Goal: Task Accomplishment & Management: Use online tool/utility

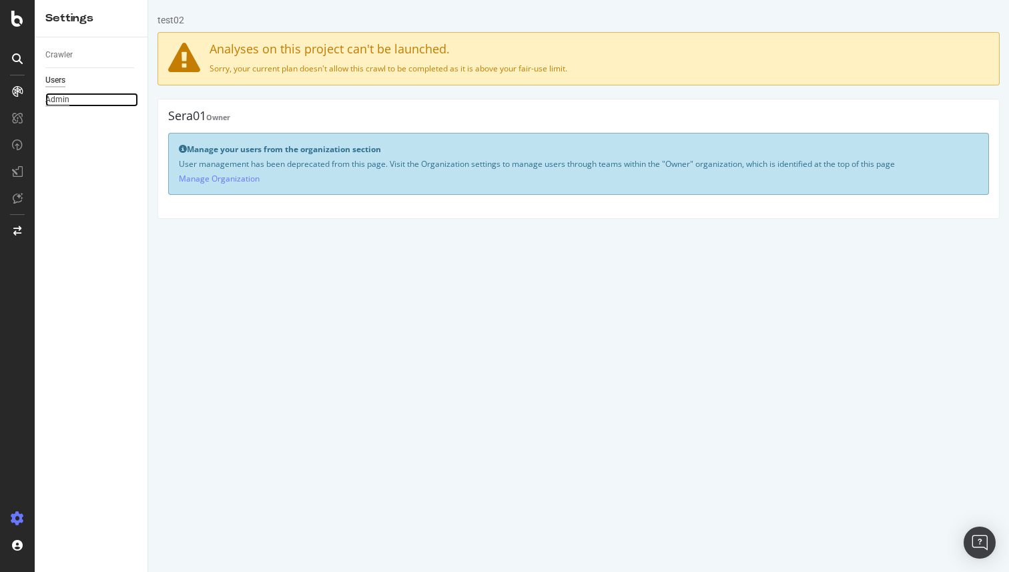
drag, startPoint x: 55, startPoint y: 100, endPoint x: 0, endPoint y: 27, distance: 92.0
click at [55, 100] on div "Admin" at bounding box center [57, 100] width 24 height 14
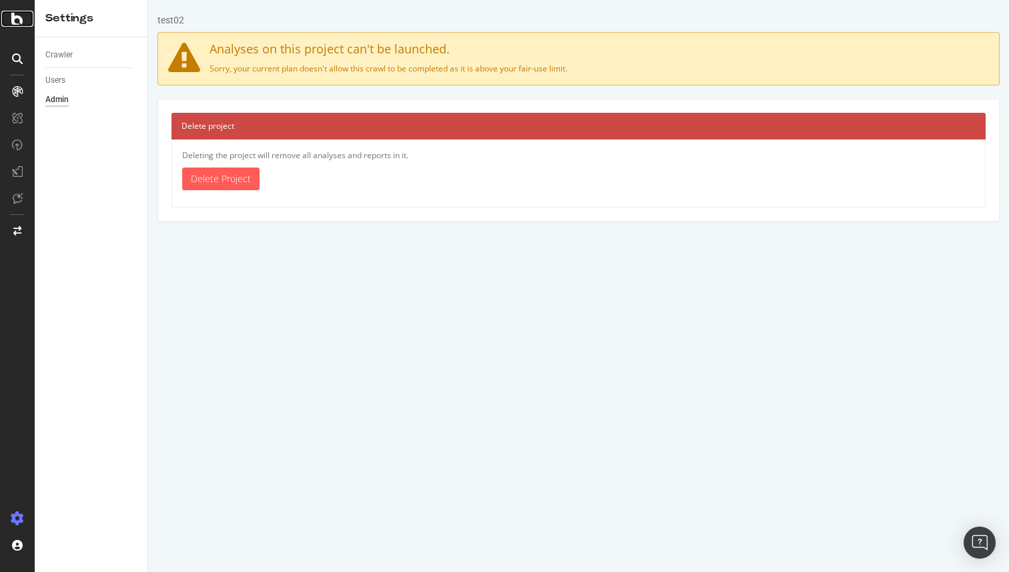
click at [17, 17] on icon at bounding box center [17, 19] width 12 height 16
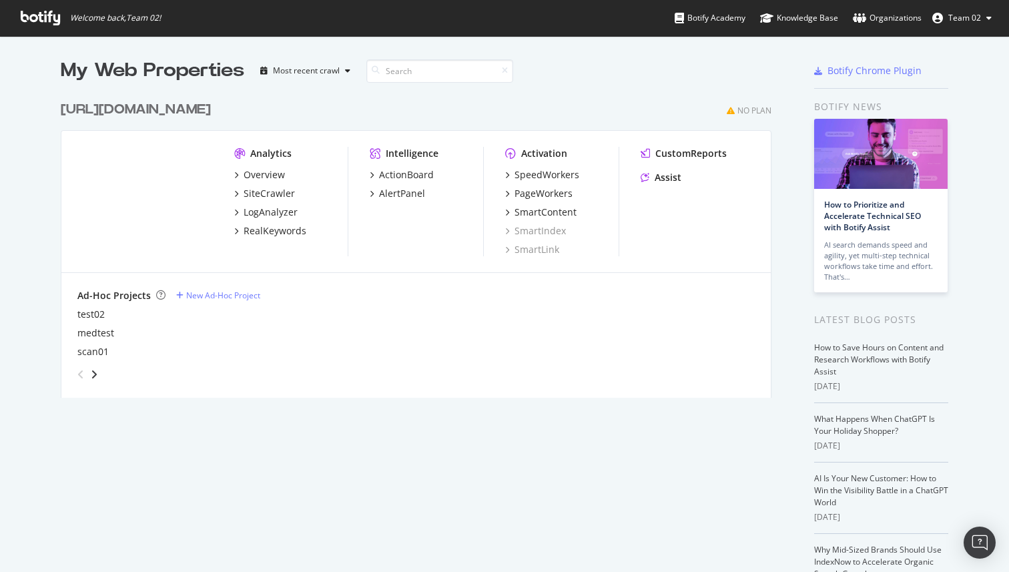
scroll to position [572, 1009]
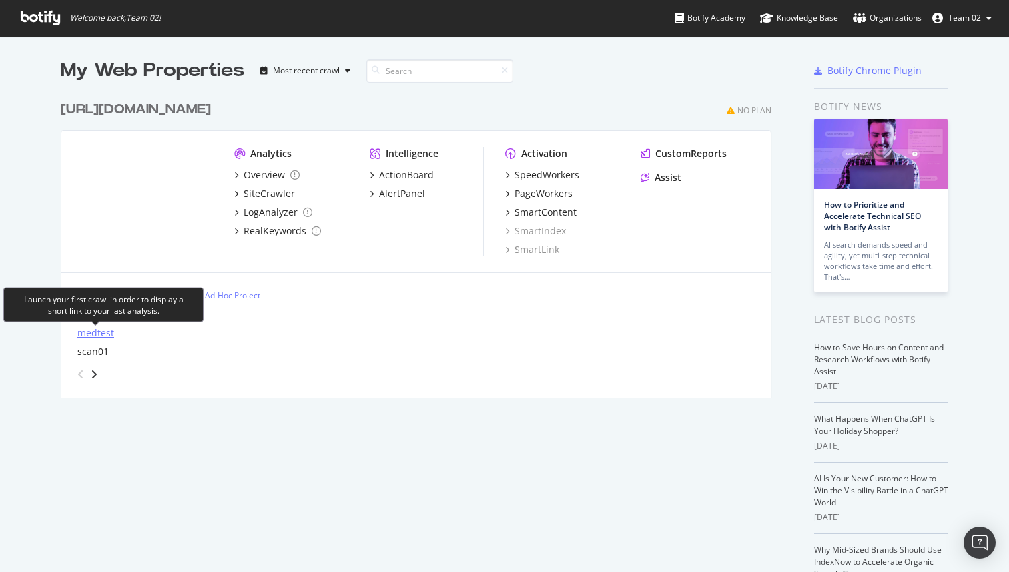
click at [97, 334] on div "medtest" at bounding box center [95, 332] width 37 height 13
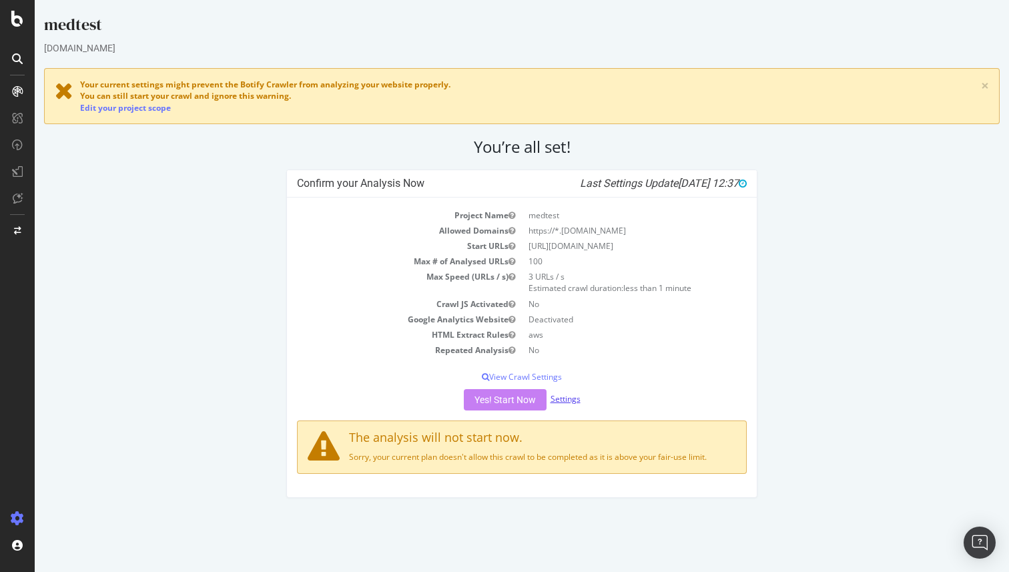
click at [563, 400] on link "Settings" at bounding box center [566, 398] width 30 height 11
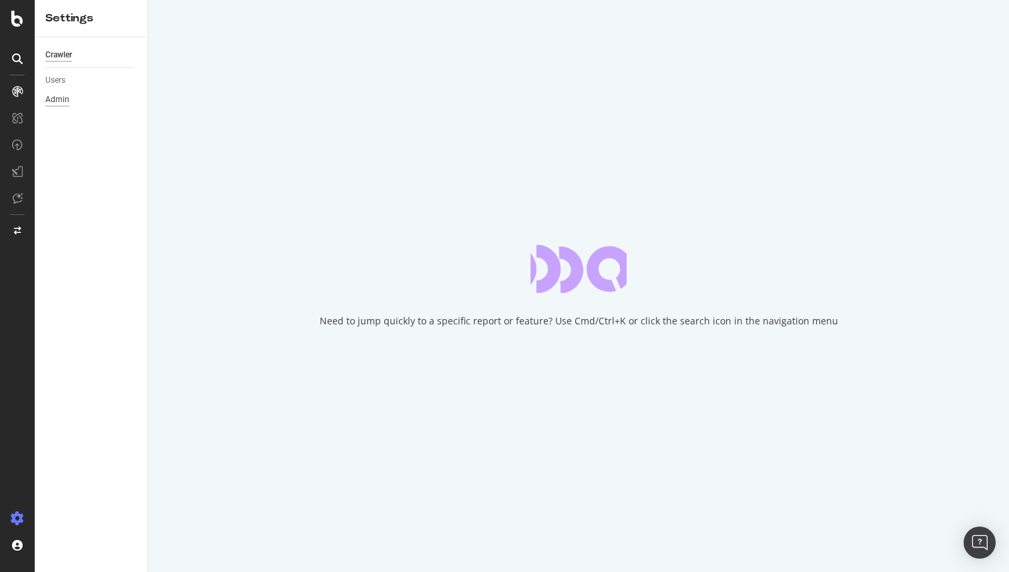
click at [67, 100] on div "Admin" at bounding box center [57, 100] width 24 height 14
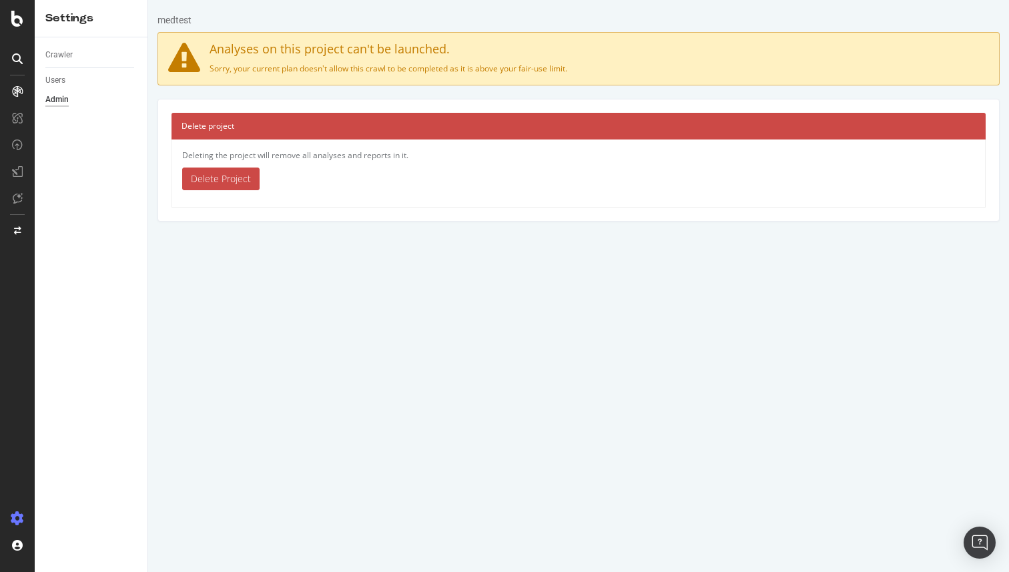
click at [241, 185] on link "Delete Project" at bounding box center [220, 179] width 77 height 23
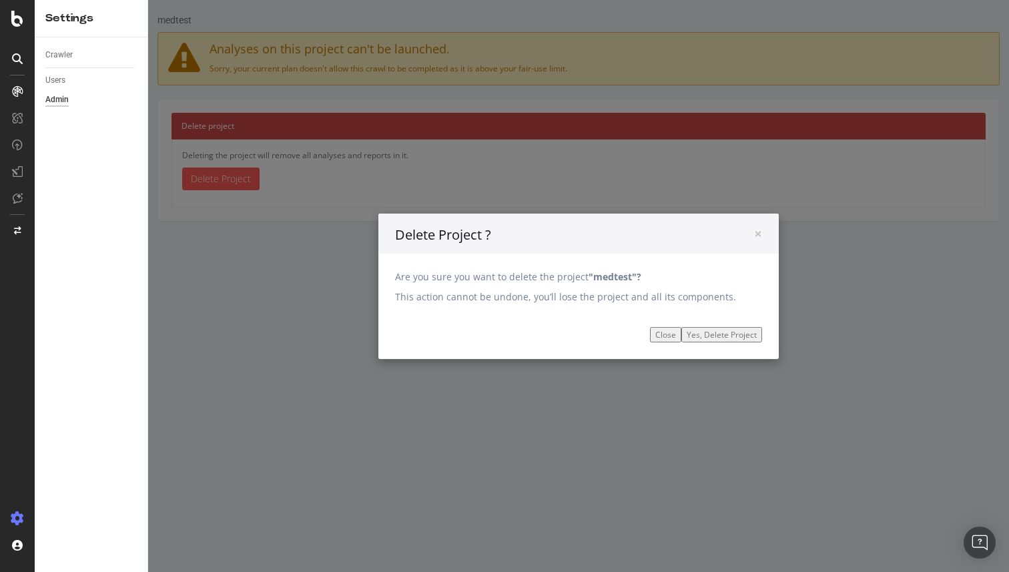
click at [730, 335] on input "Yes, Delete Project" at bounding box center [721, 333] width 81 height 15
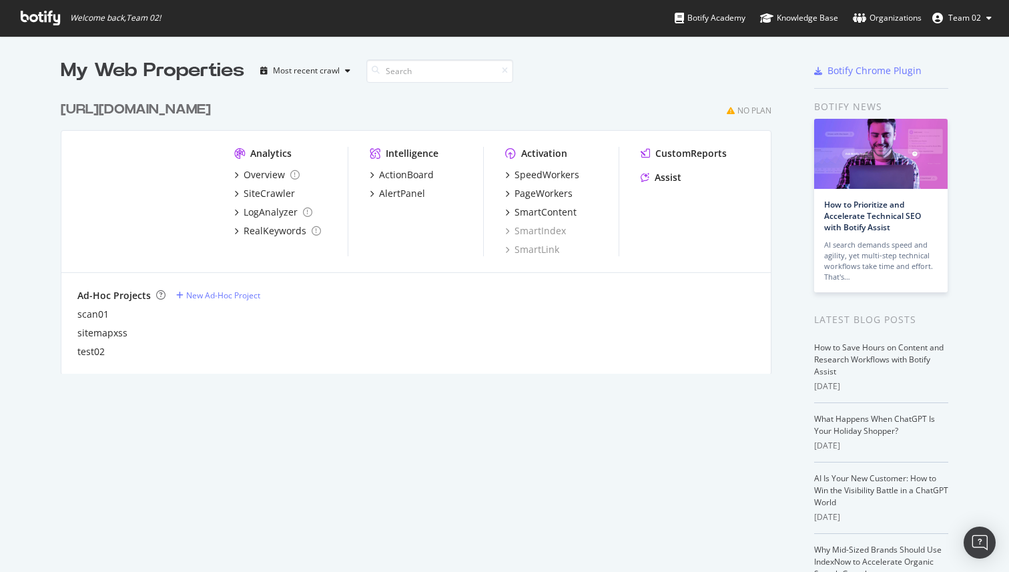
scroll to position [290, 721]
click at [237, 193] on icon "grid" at bounding box center [236, 193] width 4 height 7
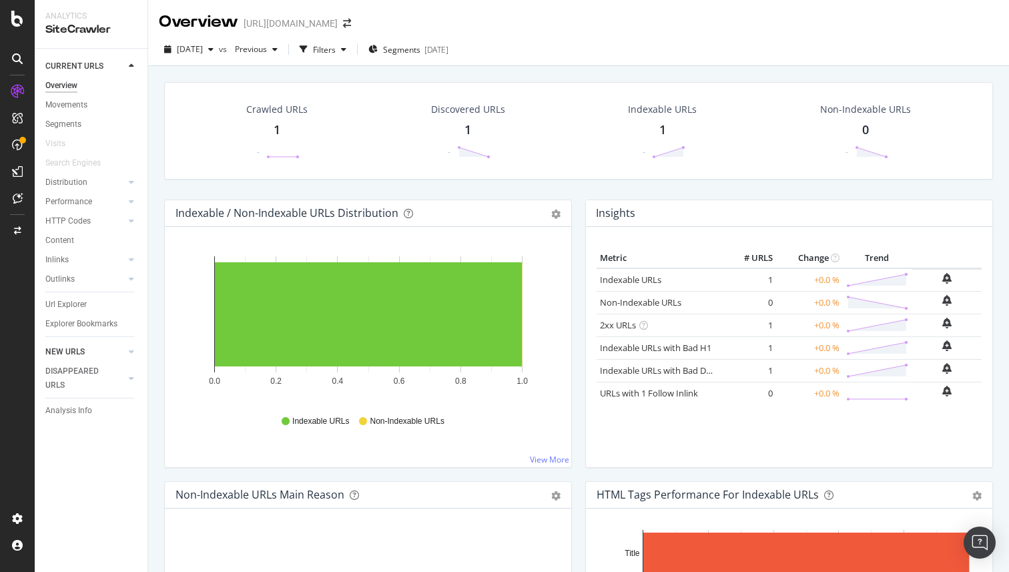
click at [108, 351] on link "NEW URLS" at bounding box center [84, 352] width 79 height 14
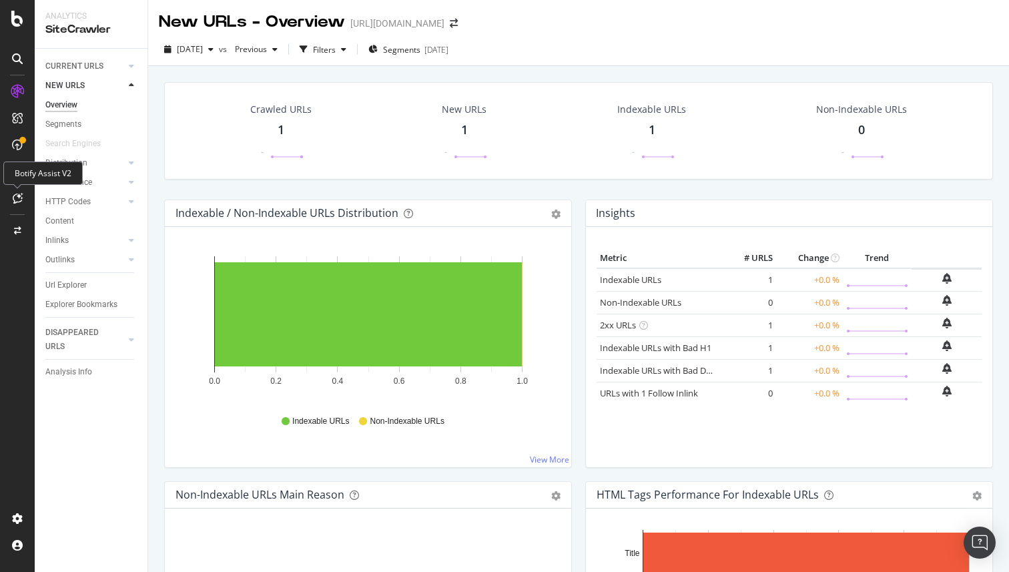
click at [20, 194] on icon at bounding box center [18, 198] width 10 height 11
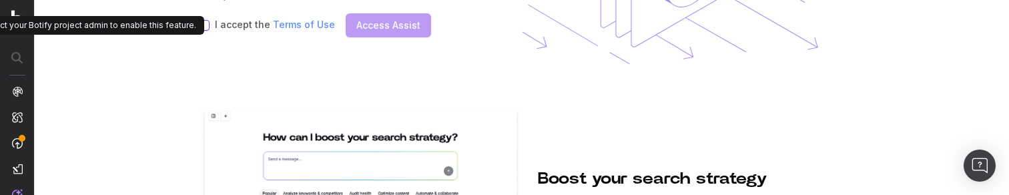
click at [202, 18] on div "I accept the Terms of Use Access Assist" at bounding box center [348, 25] width 299 height 24
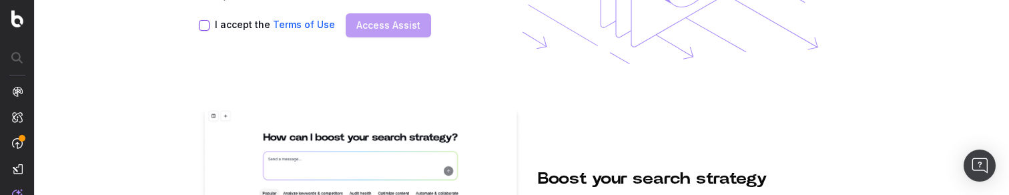
click at [204, 25] on button "I accept the Terms of Use" at bounding box center [204, 25] width 11 height 11
click at [202, 25] on button "I accept the Terms of Use" at bounding box center [204, 25] width 11 height 11
click at [204, 25] on button "I accept the Terms of Use" at bounding box center [204, 25] width 11 height 11
click at [198, 25] on section "Assist is your AI-powered copilot. Some of Botify's features use GenAI and anal…" at bounding box center [522, 97] width 974 height 195
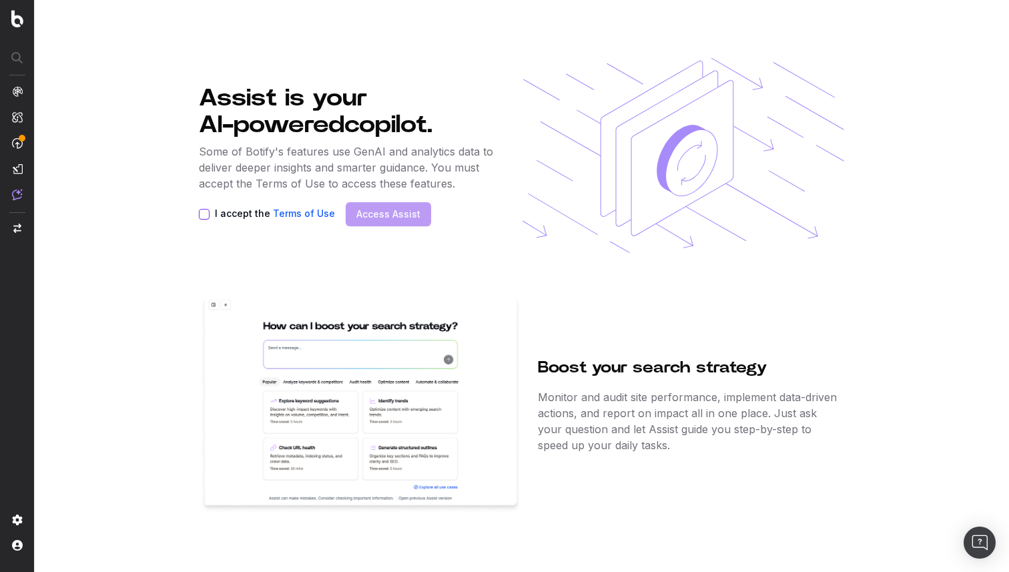
click at [202, 194] on div "I accept the Terms of Use Access Assist" at bounding box center [348, 214] width 299 height 24
click at [203, 194] on button "I accept the Terms of Use" at bounding box center [204, 214] width 11 height 11
click at [29, 168] on div "REPORTS CustomReports DataExports REPORTS CustomReports DataExports" at bounding box center [81, 215] width 113 height 102
click at [17, 170] on img at bounding box center [17, 169] width 11 height 11
click at [24, 172] on nav at bounding box center [17, 286] width 35 height 572
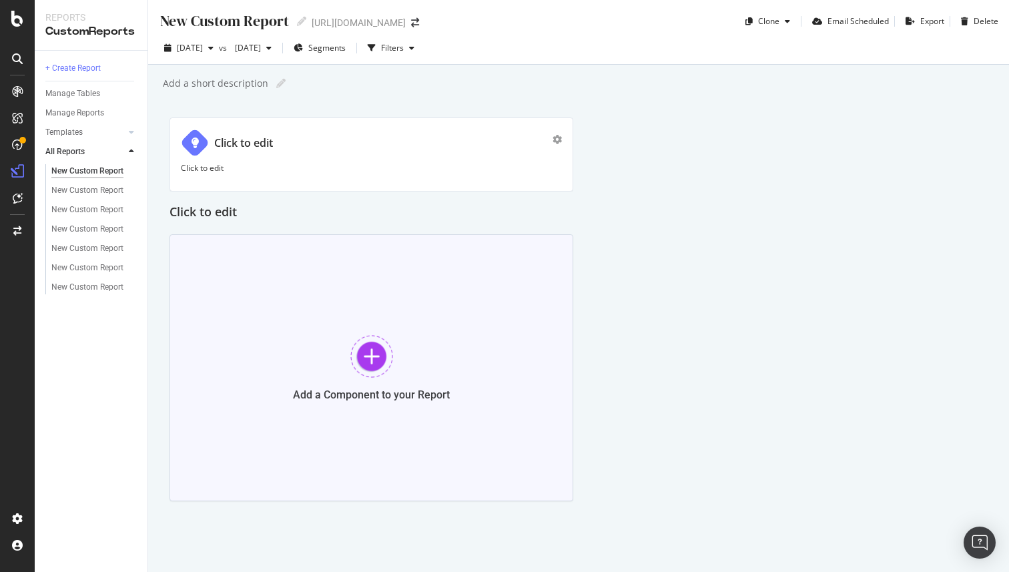
click at [384, 368] on div at bounding box center [371, 356] width 43 height 43
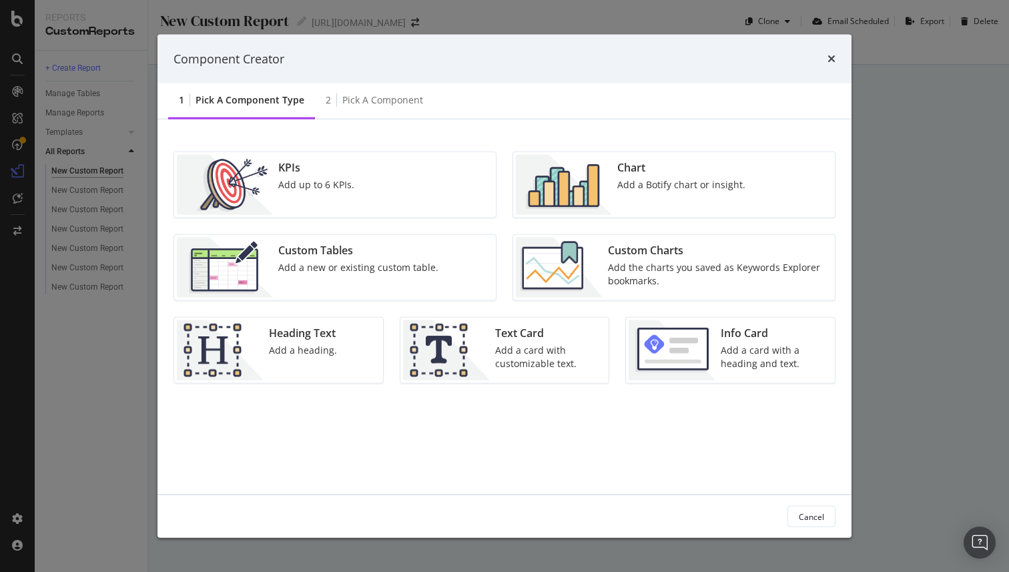
click at [697, 360] on img "modal" at bounding box center [672, 350] width 87 height 60
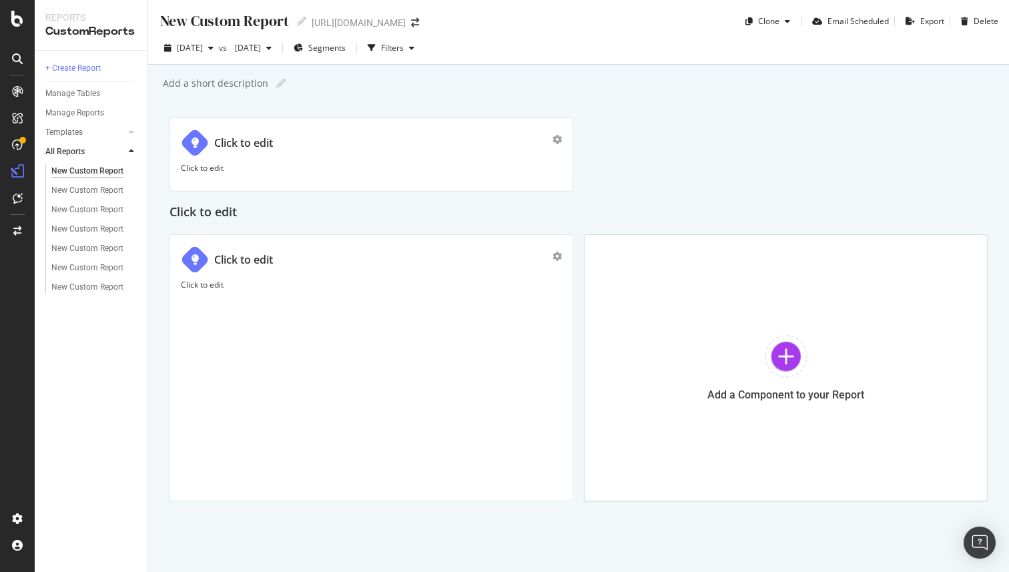
click at [224, 287] on p "Click to edit" at bounding box center [371, 284] width 381 height 11
click at [292, 318] on p "Click to edit" at bounding box center [371, 323] width 358 height 11
click at [298, 320] on p "Click to edit" at bounding box center [371, 323] width 358 height 11
click at [328, 294] on icon "link" at bounding box center [326, 292] width 12 height 9
click at [334, 355] on div "https://" at bounding box center [316, 348] width 252 height 32
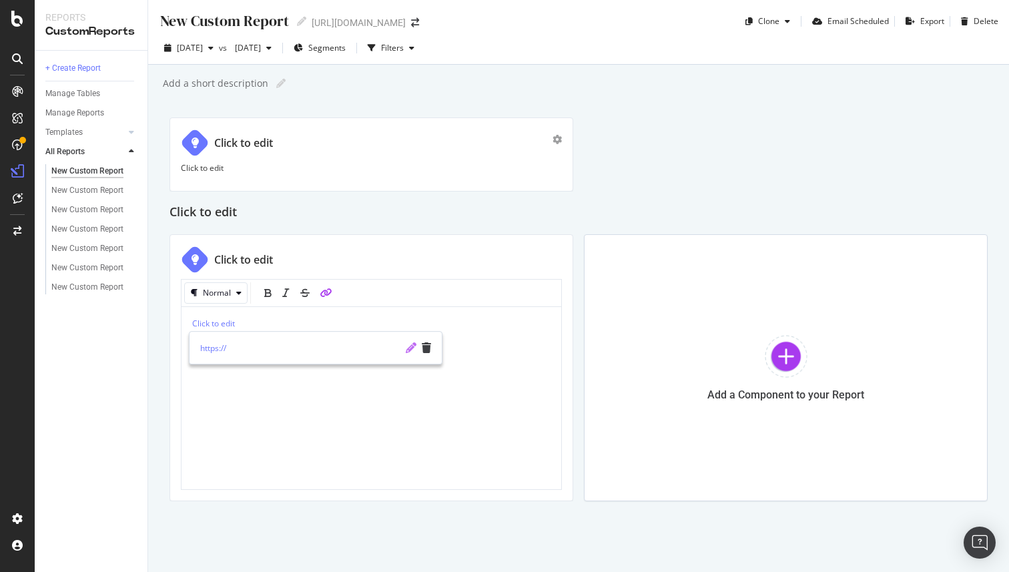
click at [408, 351] on icon "pencil" at bounding box center [411, 347] width 11 height 11
type input "javascript:alert(1)"
click at [413, 354] on div "javascript:alert(1)" at bounding box center [308, 348] width 236 height 32
click at [412, 345] on icon "check" at bounding box center [410, 347] width 9 height 11
click at [228, 325] on span "Click to edit" at bounding box center [213, 323] width 43 height 11
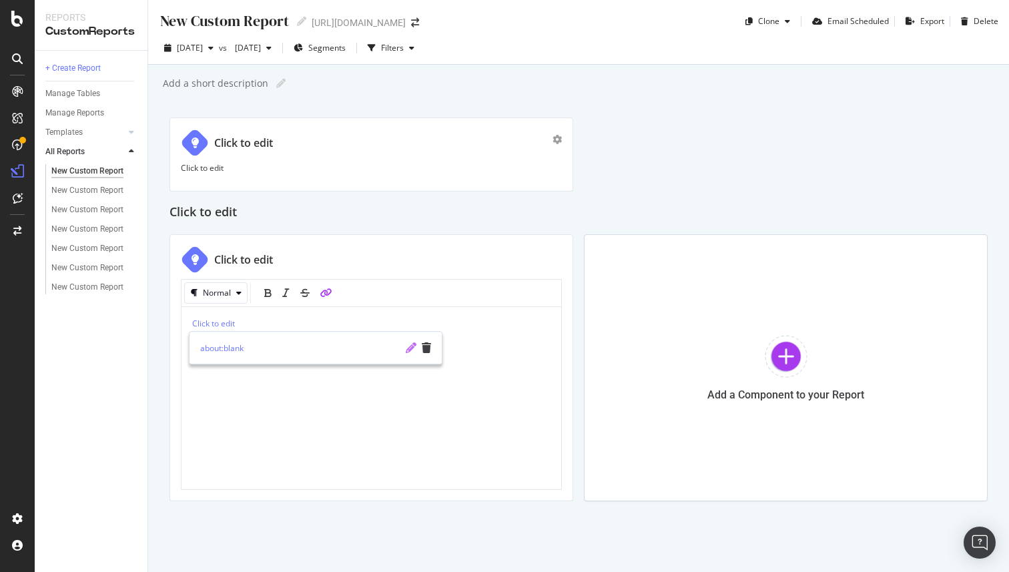
click at [410, 350] on icon "pencil" at bounding box center [411, 347] width 11 height 11
click at [392, 318] on p "Click to edit" at bounding box center [371, 323] width 358 height 11
click at [414, 354] on div "about:blank" at bounding box center [308, 348] width 236 height 32
click at [408, 345] on icon "check" at bounding box center [410, 347] width 9 height 11
click at [409, 392] on div "Click to edit" at bounding box center [371, 368] width 358 height 100
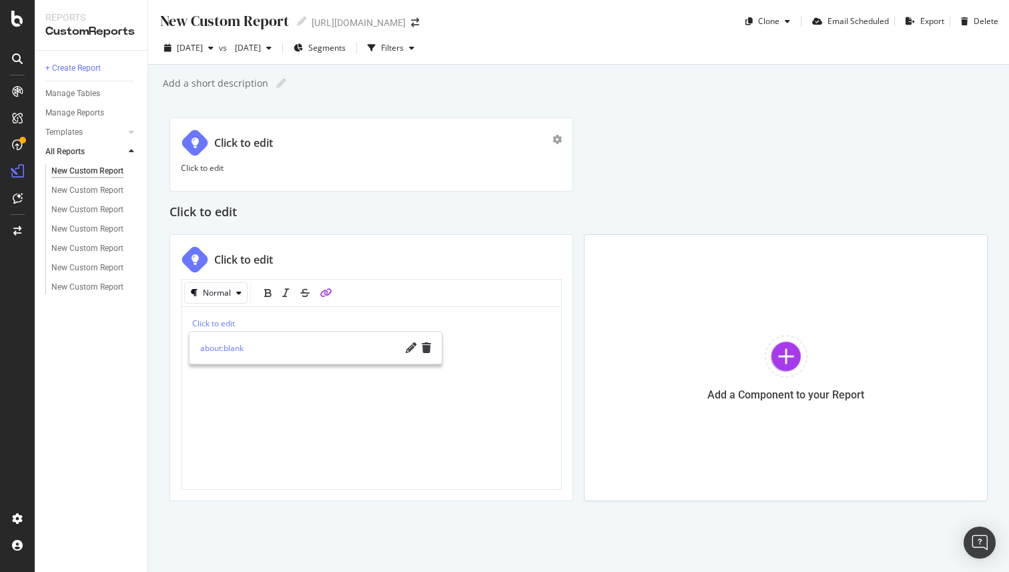
click at [336, 318] on p "Click to edit" at bounding box center [371, 323] width 358 height 11
click at [400, 384] on div "Click to edit" at bounding box center [371, 368] width 358 height 100
click at [560, 210] on div "Click to edit" at bounding box center [579, 212] width 818 height 21
click at [202, 286] on link "Click to edit" at bounding box center [202, 284] width 43 height 11
click at [212, 287] on link "Click to edit" at bounding box center [202, 284] width 43 height 11
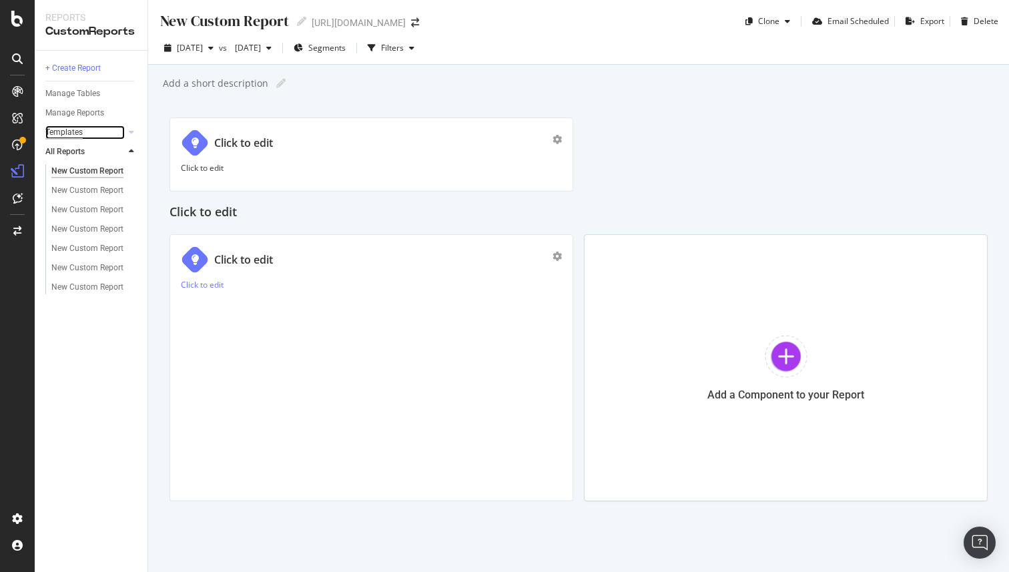
click at [80, 127] on div "Templates" at bounding box center [63, 132] width 37 height 14
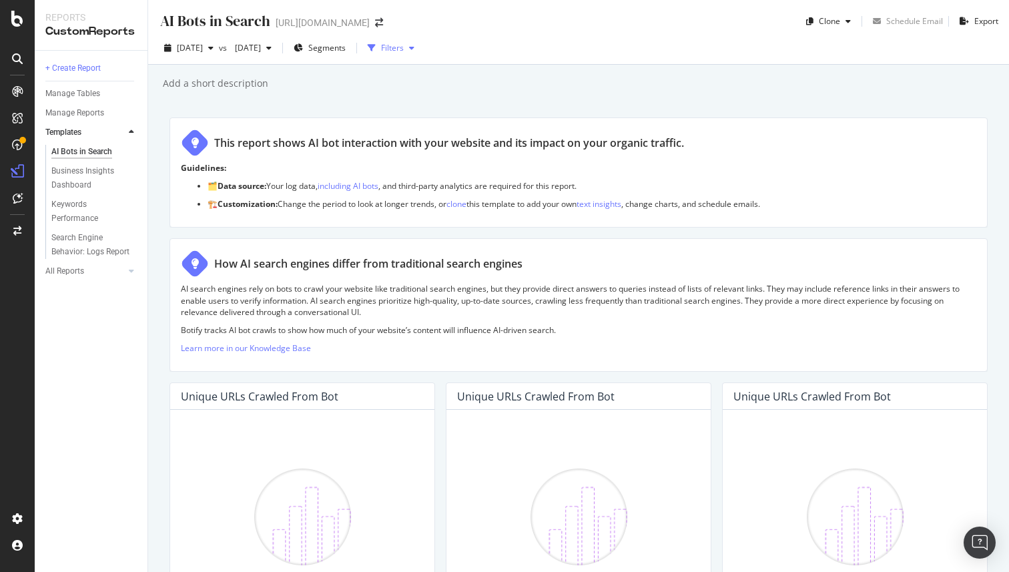
click at [404, 49] on div "Filters" at bounding box center [392, 47] width 23 height 11
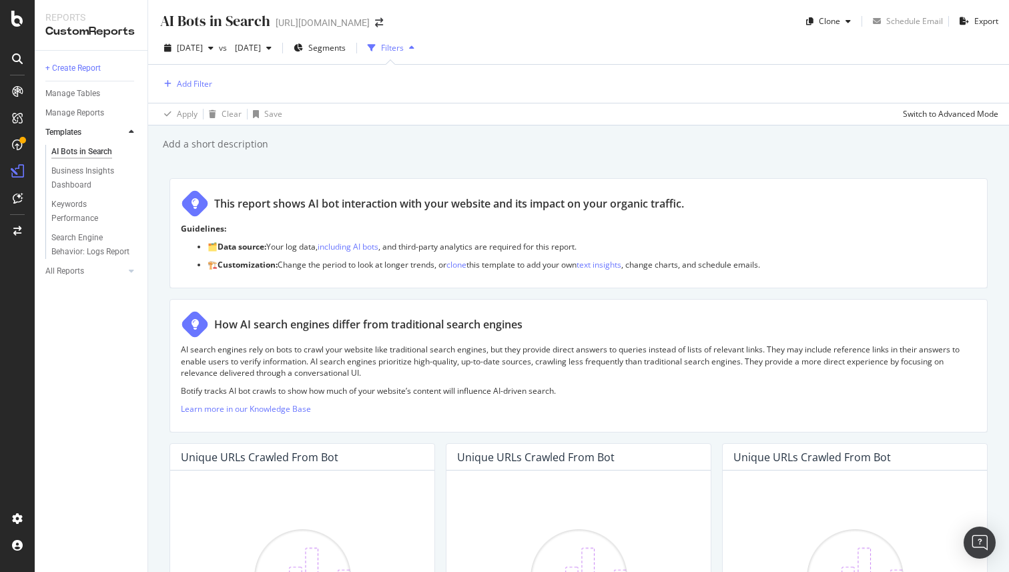
click at [404, 49] on div "Filters" at bounding box center [392, 47] width 23 height 11
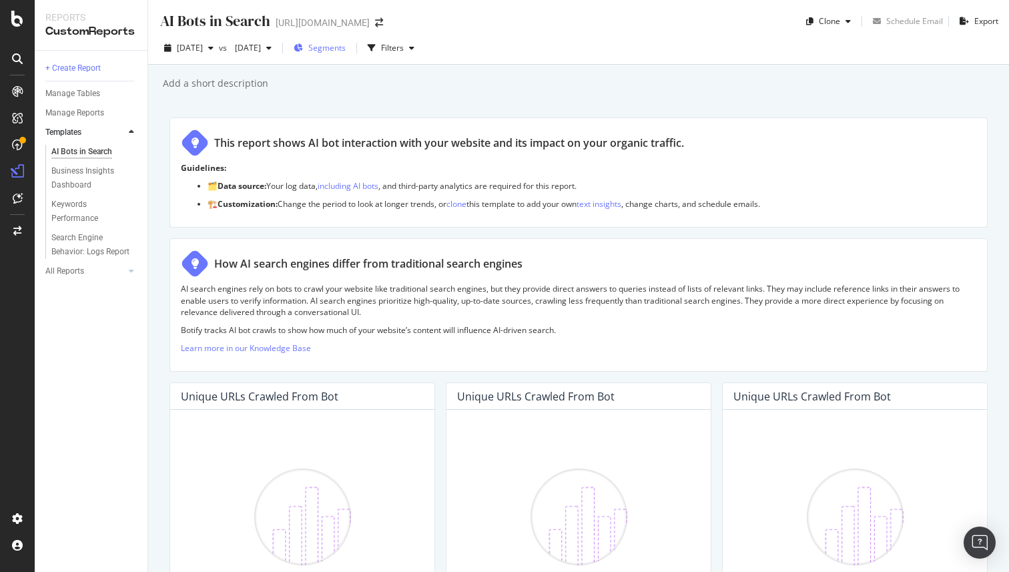
click at [346, 49] on span "Segments" at bounding box center [326, 47] width 37 height 11
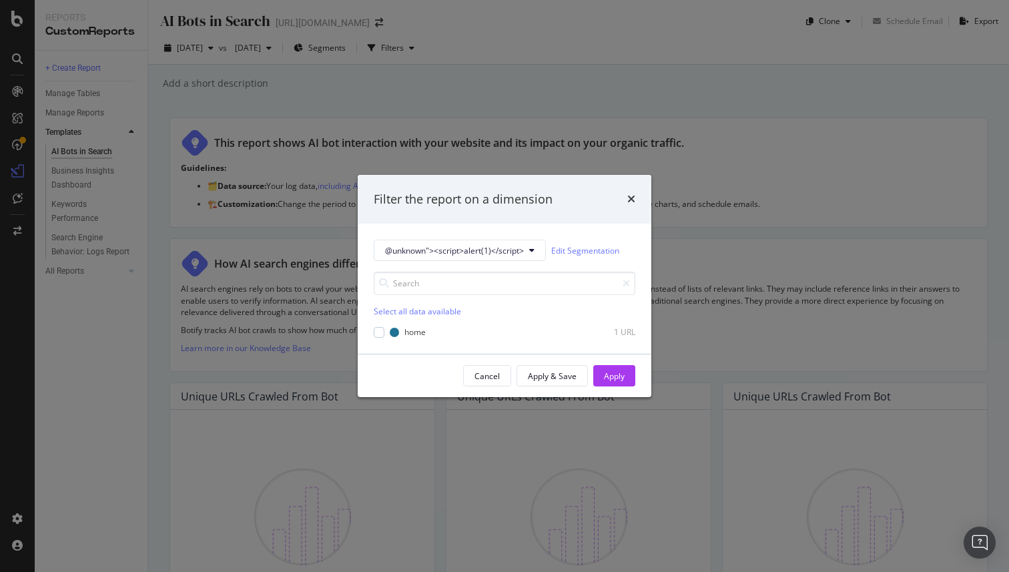
click at [631, 193] on div "times" at bounding box center [631, 199] width 8 height 17
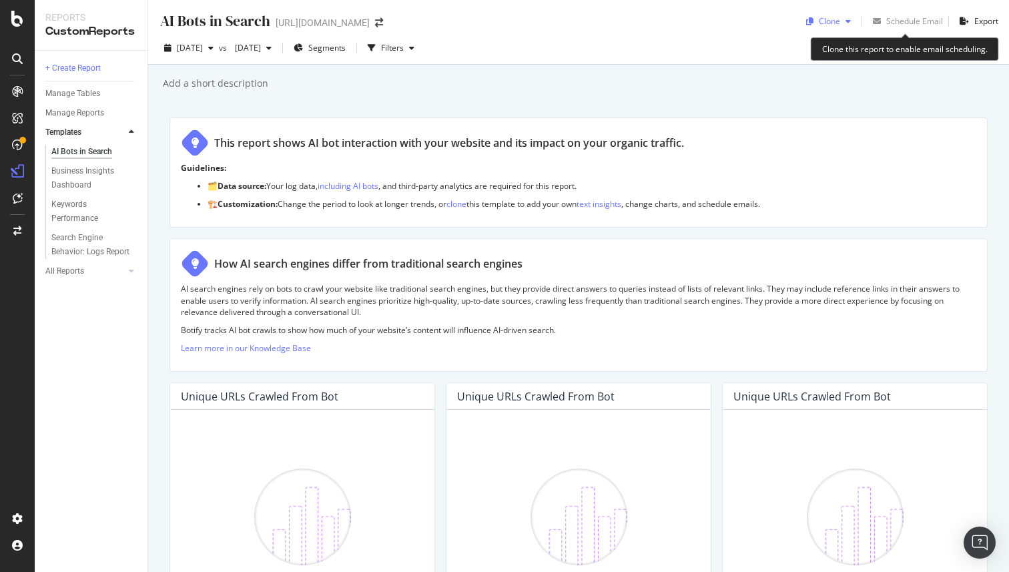
click at [838, 25] on div "Clone" at bounding box center [829, 20] width 21 height 11
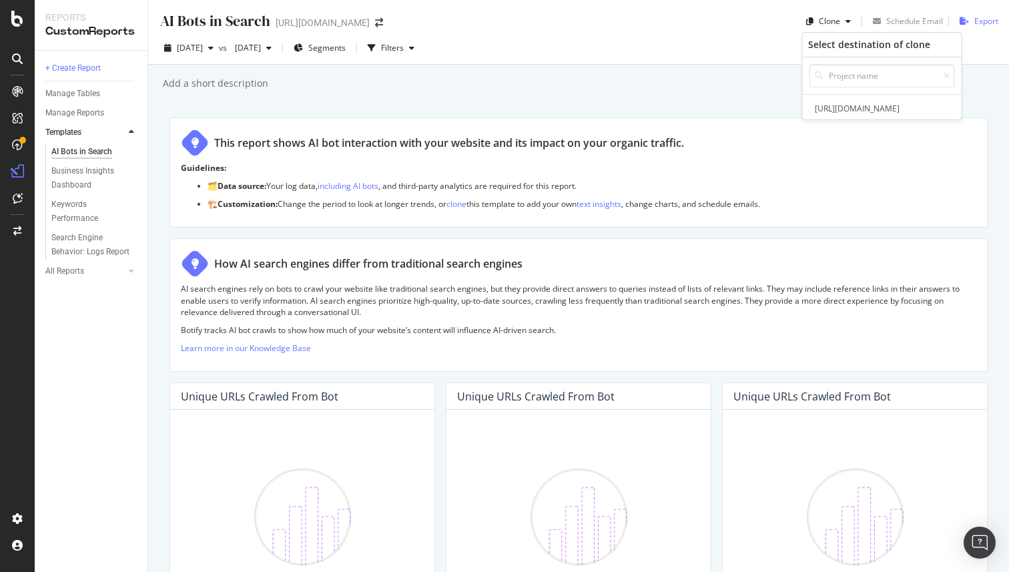
click at [970, 21] on div "button" at bounding box center [964, 21] width 20 height 8
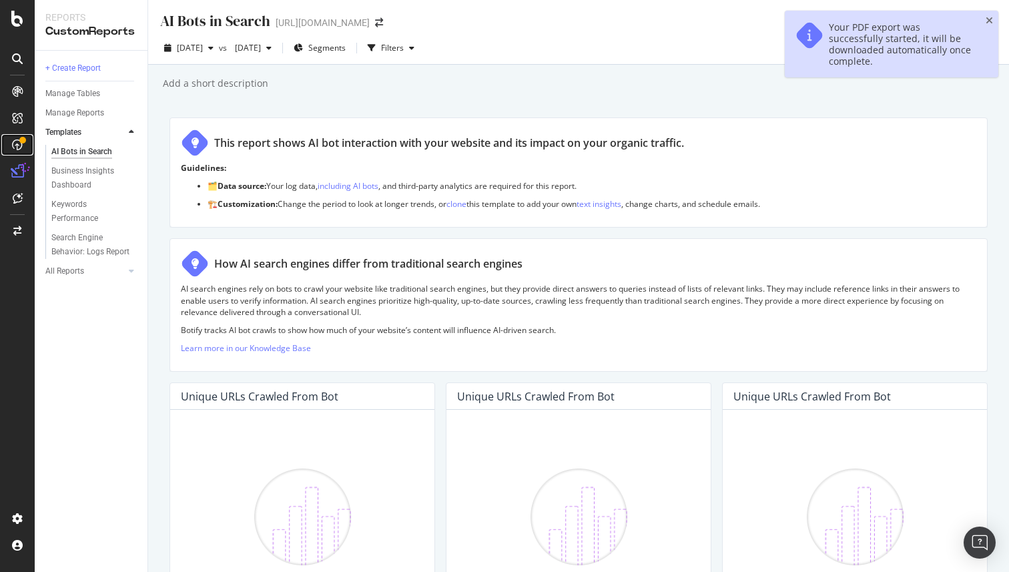
click at [17, 147] on icon at bounding box center [17, 144] width 11 height 11
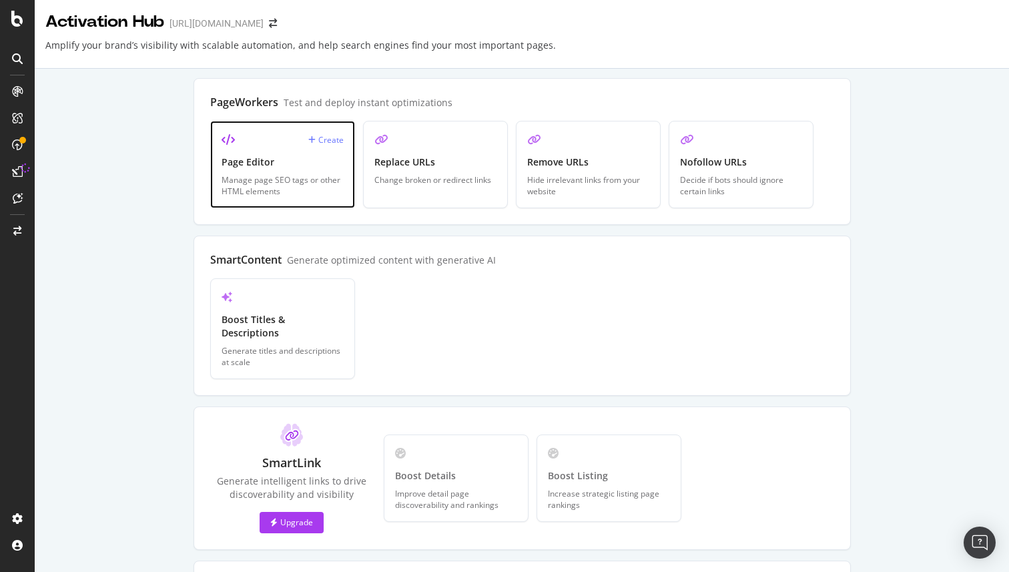
click at [328, 175] on div "Manage page SEO tags or other HTML elements" at bounding box center [283, 185] width 122 height 23
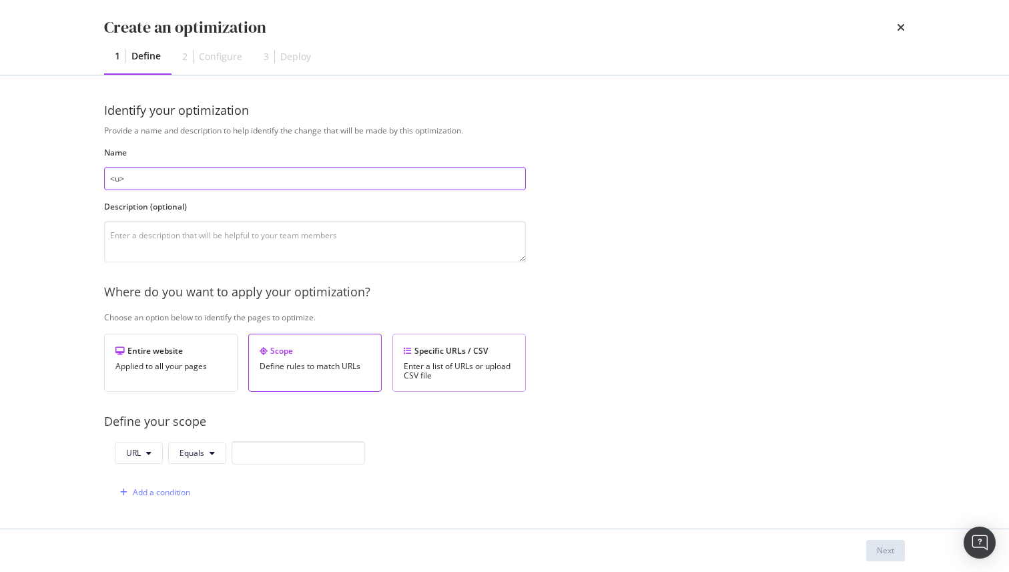
type input "<u>"
click at [414, 375] on div "Enter a list of URLs or upload CSV file" at bounding box center [459, 371] width 111 height 19
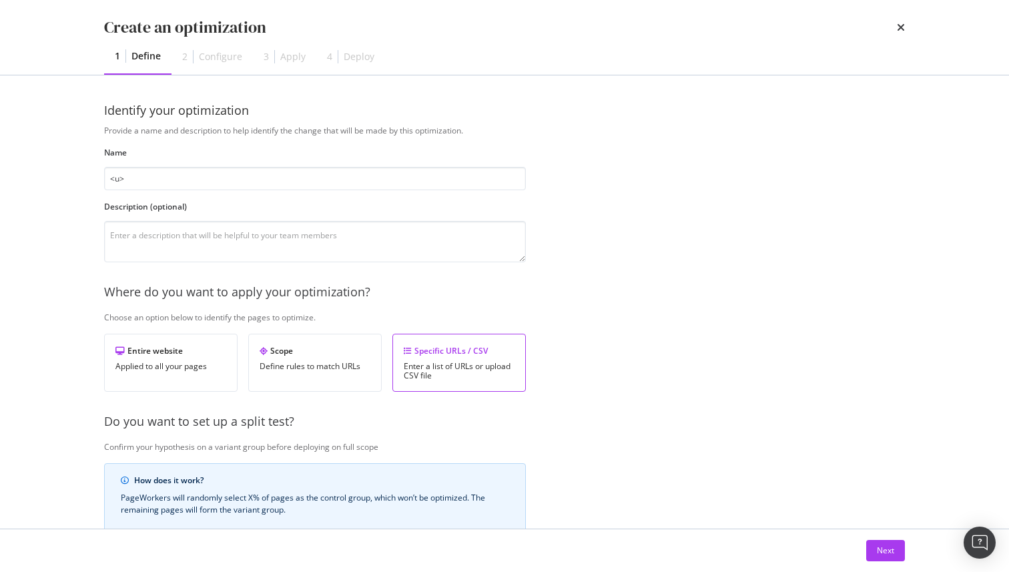
scroll to position [231, 0]
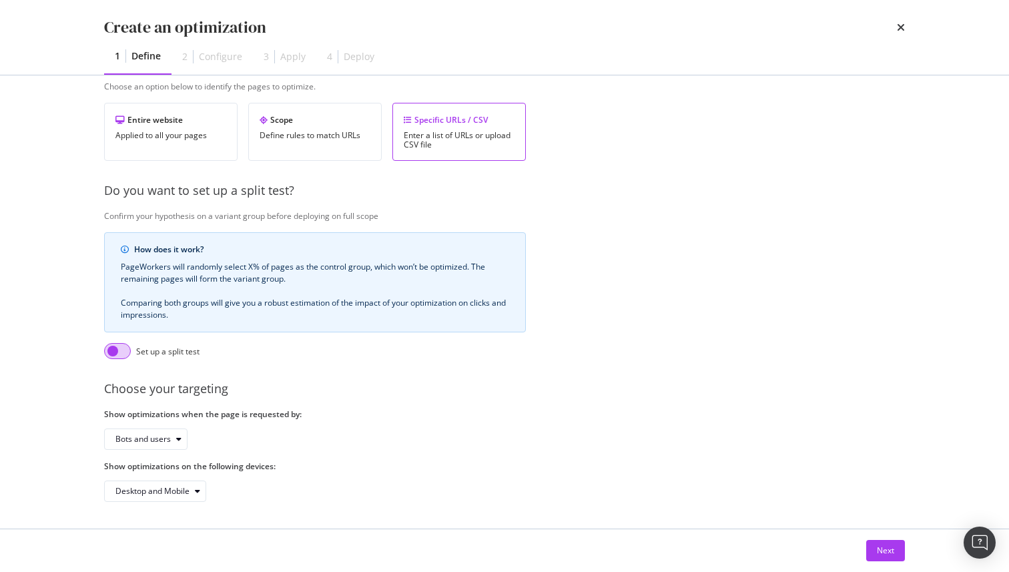
click at [117, 354] on input "modal" at bounding box center [117, 351] width 27 height 16
checkbox input "true"
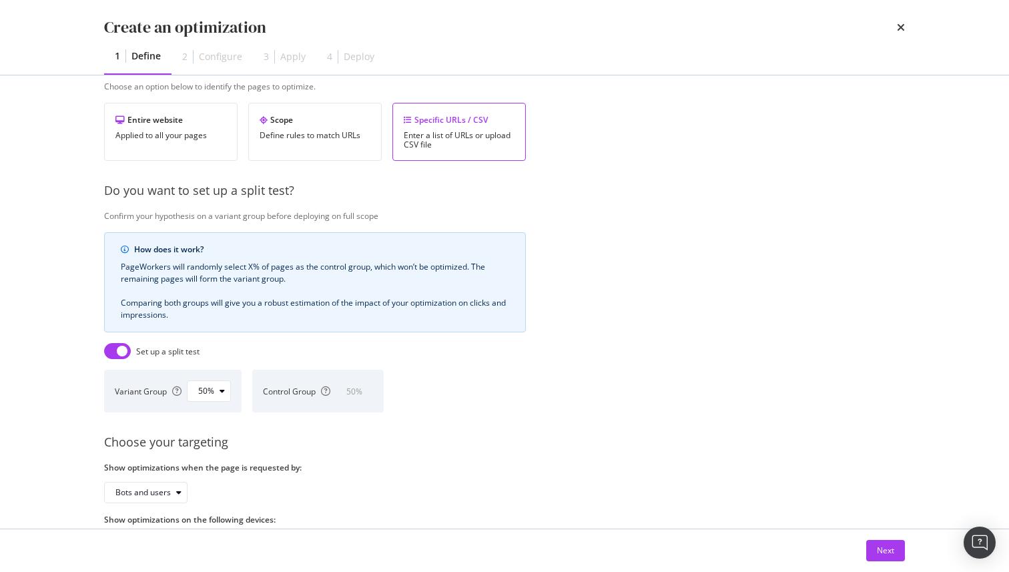
click at [436, 139] on div "Enter a list of URLs or upload CSV file" at bounding box center [459, 140] width 111 height 19
click at [282, 124] on div "Scope" at bounding box center [315, 119] width 111 height 11
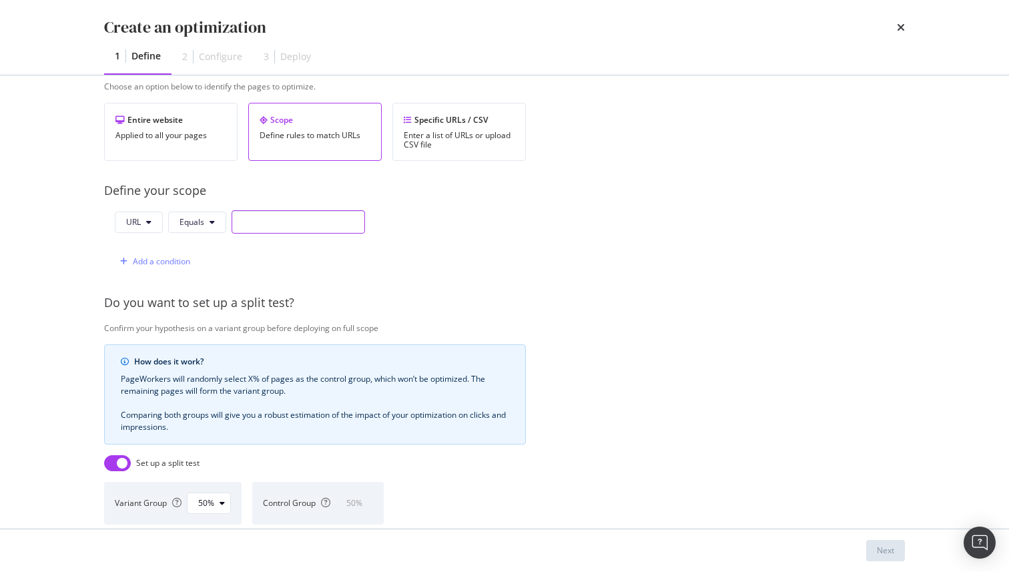
click at [295, 220] on input "modal" at bounding box center [298, 221] width 133 height 23
click at [212, 222] on icon "modal" at bounding box center [212, 222] width 5 height 8
click at [286, 196] on div "Define your scope" at bounding box center [537, 190] width 867 height 17
click at [258, 225] on input "modal" at bounding box center [298, 221] width 133 height 23
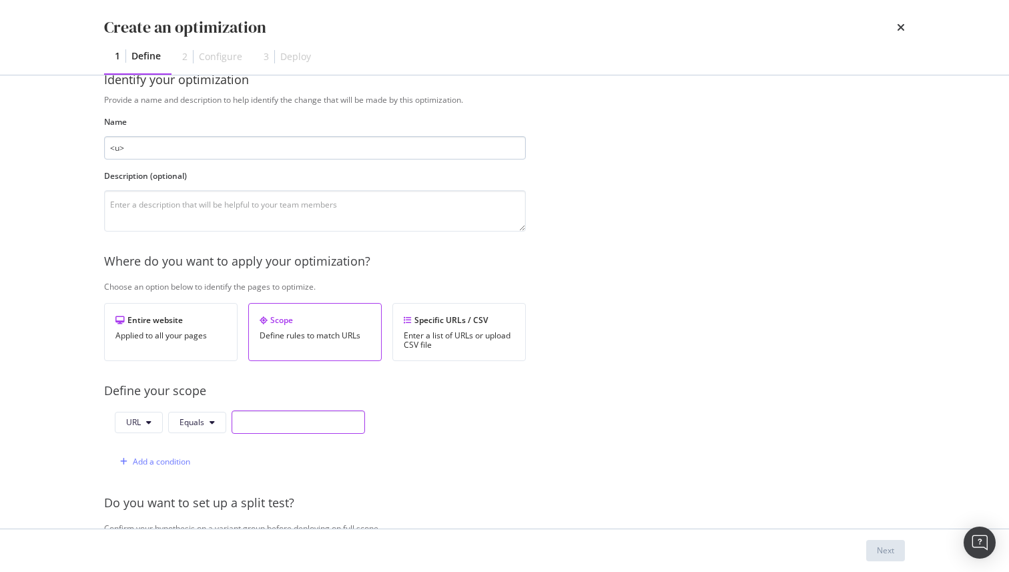
scroll to position [0, 0]
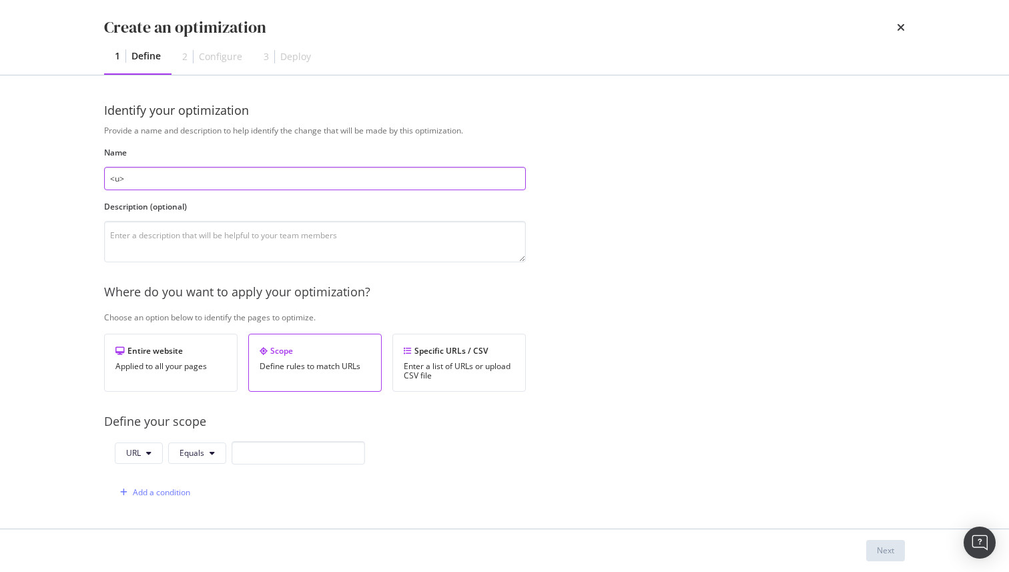
click at [323, 186] on input "<u>" at bounding box center [315, 178] width 422 height 23
drag, startPoint x: 204, startPoint y: 186, endPoint x: 92, endPoint y: 184, distance: 111.5
click at [92, 184] on div "Identify your optimization Provide a name and description to help identify the …" at bounding box center [504, 301] width 854 height 453
type input "<u>Website</u>"
click at [156, 229] on textarea "modal" at bounding box center [315, 241] width 422 height 41
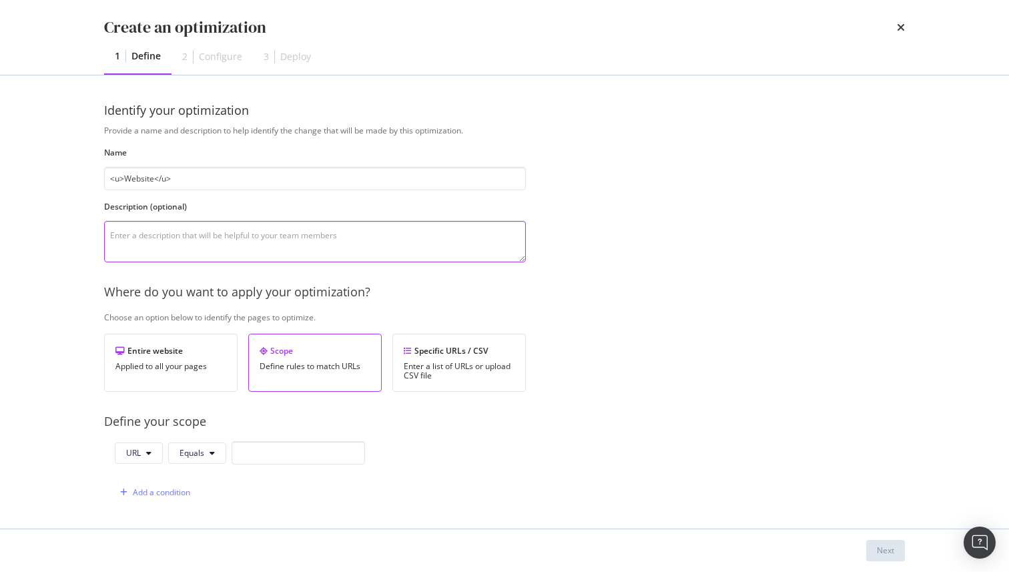
paste textarea "<u>Website</u>"
click at [144, 238] on textarea "<u>Website</u>" at bounding box center [315, 241] width 422 height 41
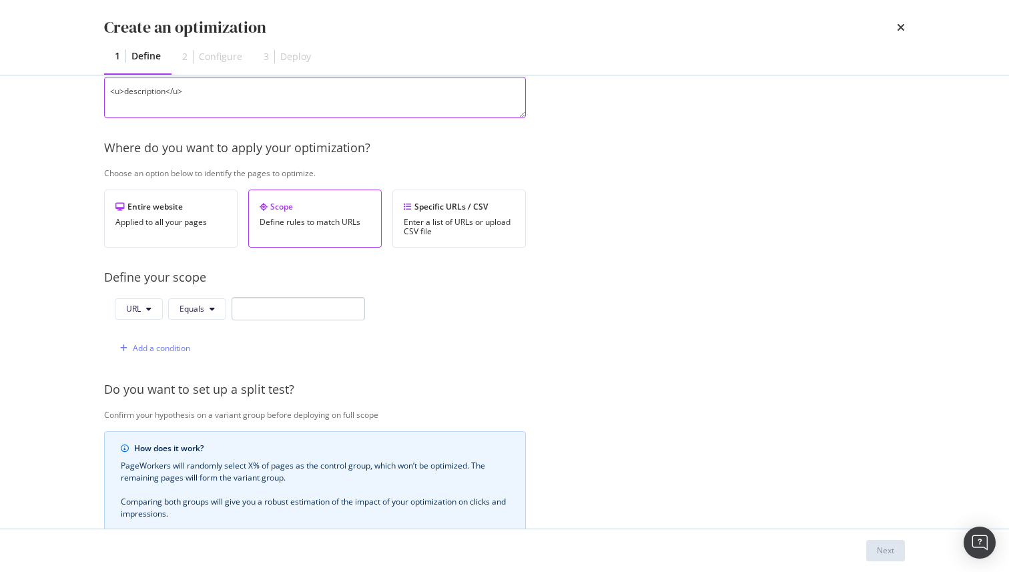
type textarea "<u>description</u>"
click at [291, 304] on input "modal" at bounding box center [298, 308] width 133 height 23
click at [274, 310] on input "modal" at bounding box center [298, 308] width 133 height 23
paste input "[DOMAIN_NAME]"
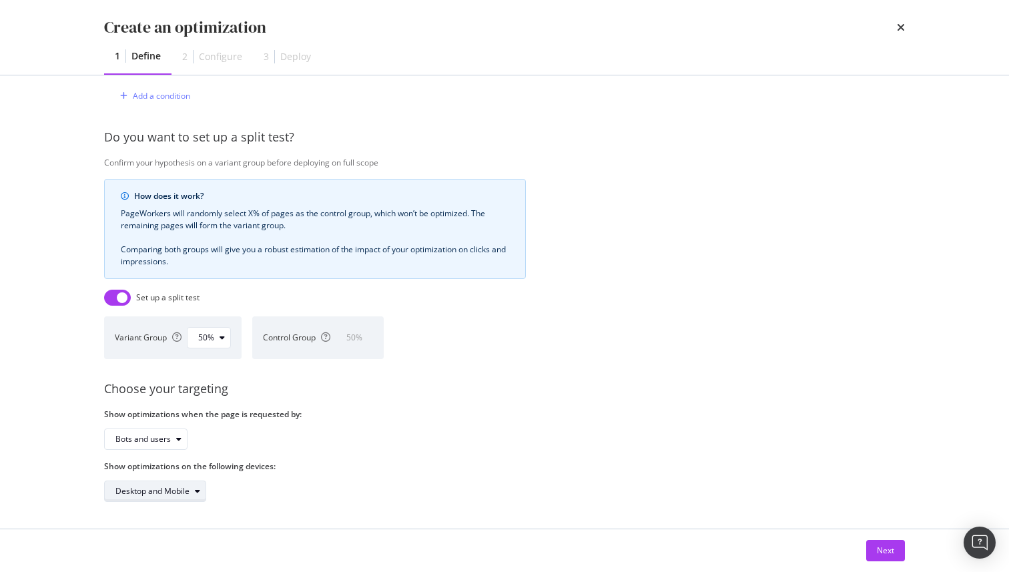
type input "[URL][DOMAIN_NAME]"
click at [191, 491] on div "modal" at bounding box center [198, 491] width 16 height 8
click at [189, 487] on div "Desktop and Mobile" at bounding box center [152, 491] width 74 height 8
click at [890, 550] on div "Next" at bounding box center [885, 550] width 17 height 11
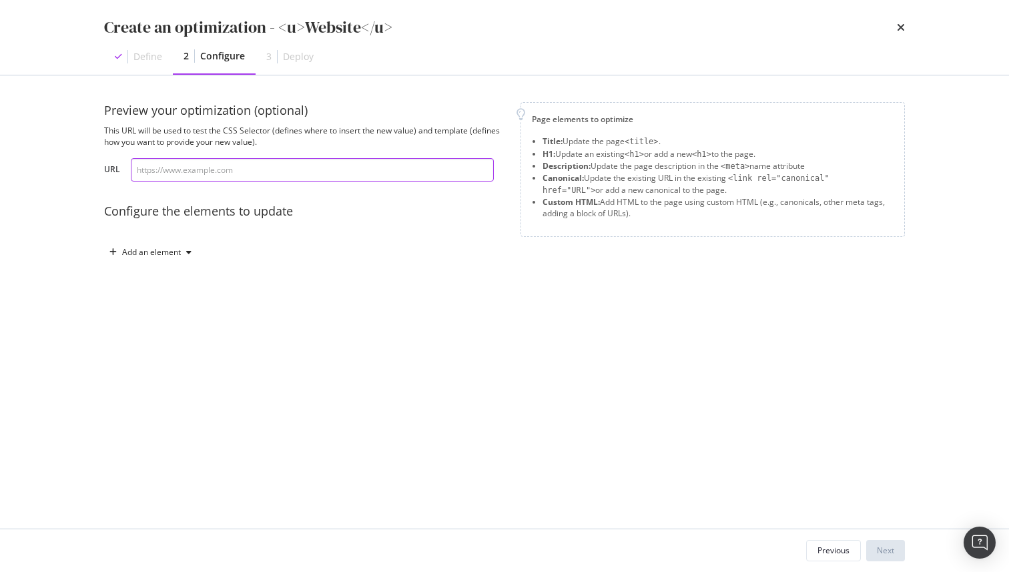
click at [291, 169] on input "modal" at bounding box center [312, 169] width 363 height 23
paste input "[DOMAIN_NAME]"
type input "[URL][DOMAIN_NAME]"
click at [188, 254] on icon "modal" at bounding box center [188, 252] width 5 height 8
click at [195, 366] on div "Custom HTML" at bounding box center [158, 366] width 90 height 17
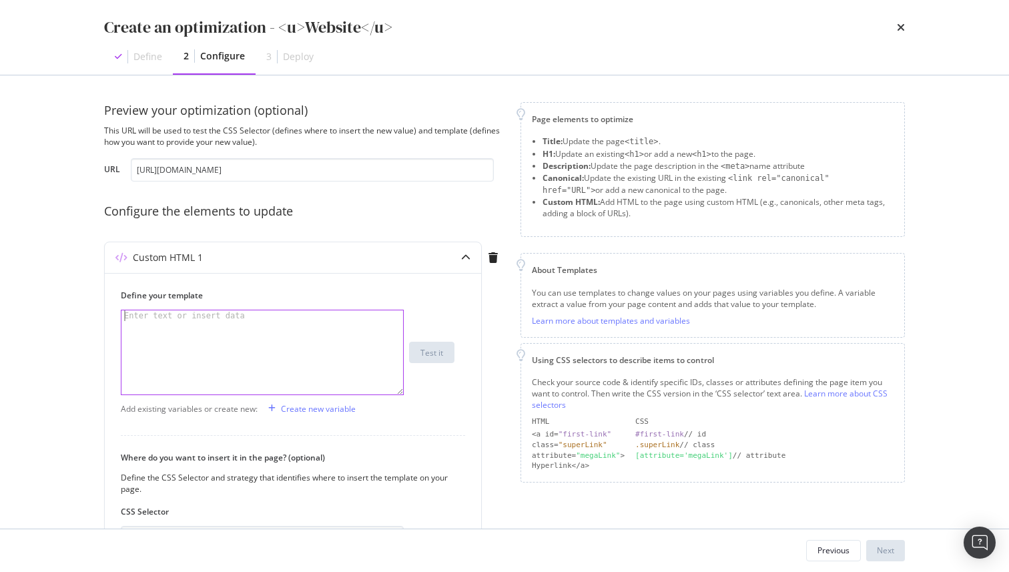
click at [210, 337] on div "modal" at bounding box center [262, 362] width 282 height 105
click at [346, 321] on div "< img src = x onerror = alert(document.domain) >" at bounding box center [262, 362] width 282 height 105
type textarea "<img src=x onerror=alert(document.domain)>"
click at [439, 352] on div "Test it" at bounding box center [431, 352] width 23 height 11
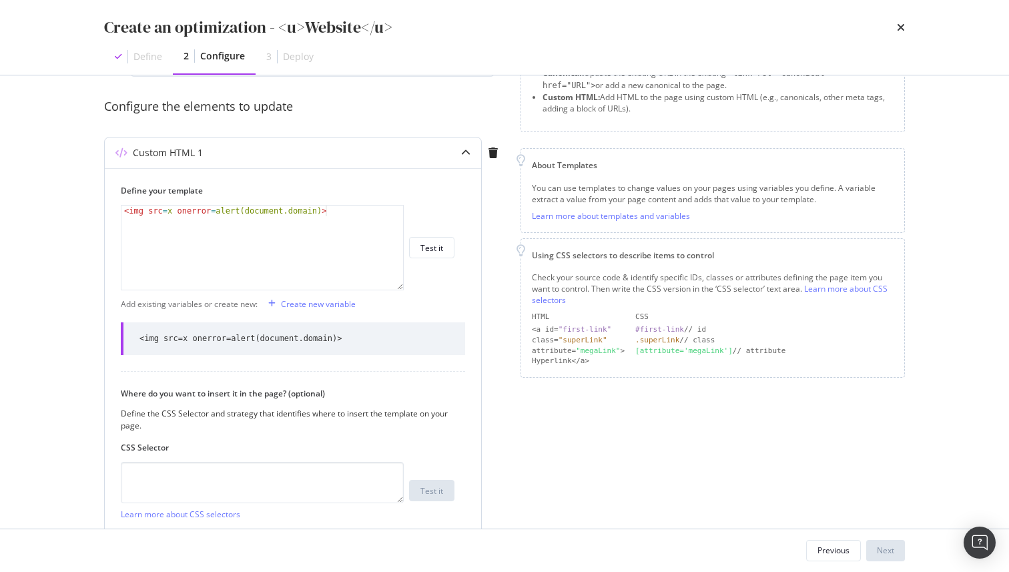
scroll to position [218, 0]
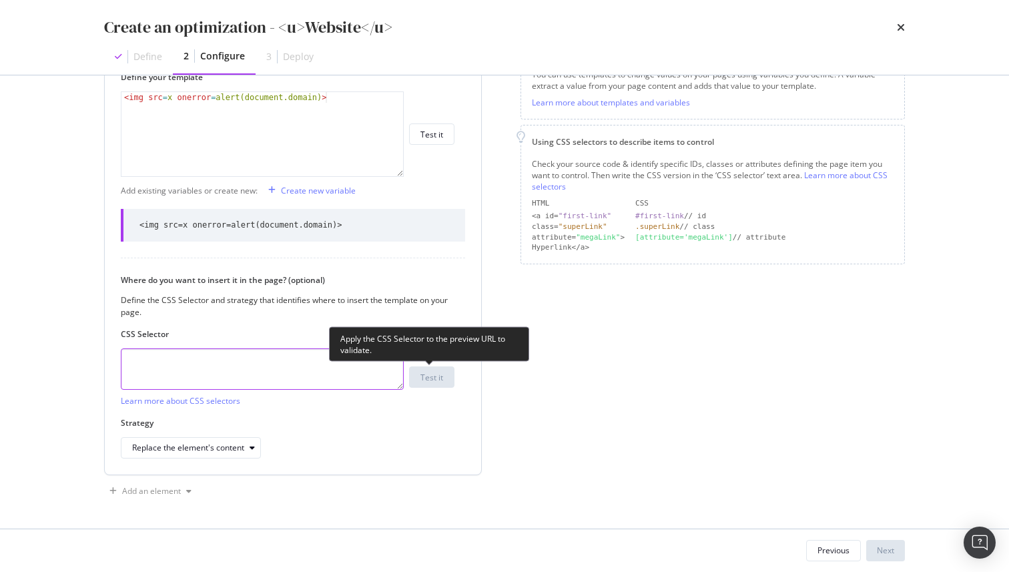
click at [321, 366] on textarea "modal" at bounding box center [262, 368] width 283 height 41
click at [426, 378] on div "Test it" at bounding box center [431, 377] width 23 height 11
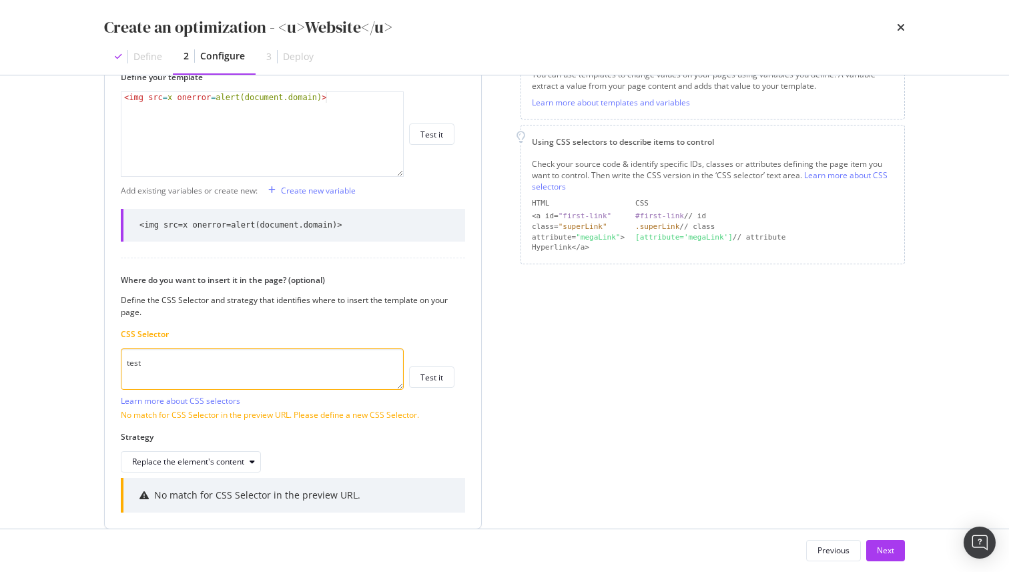
scroll to position [272, 0]
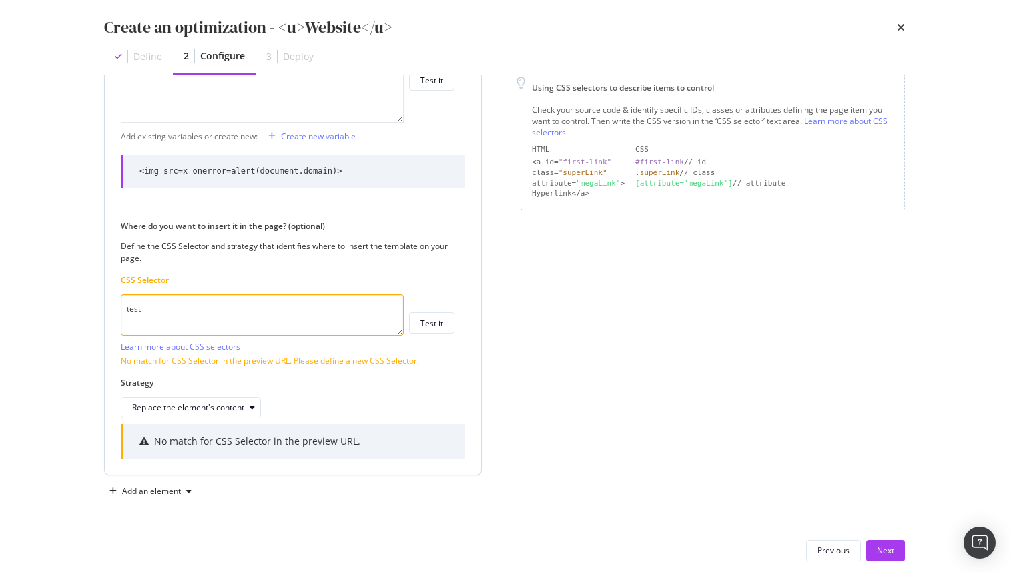
click at [245, 324] on textarea "test" at bounding box center [262, 314] width 283 height 41
paste textarea "5lj5yokfbuqm1z8w2513lwzjjgsgz"
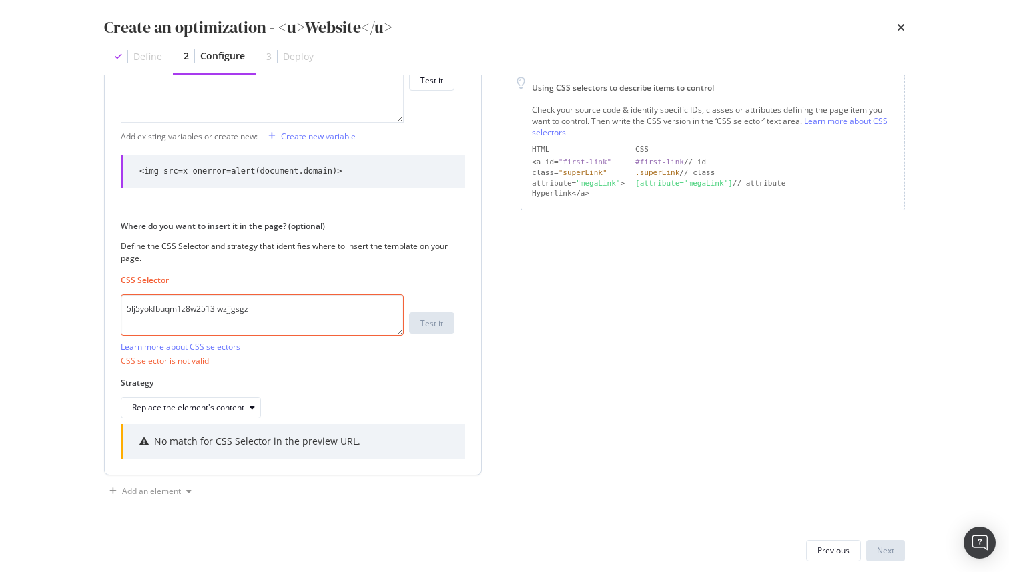
type textarea "5lj5yokfbuqm1z8w2513lwzjjgsgz"
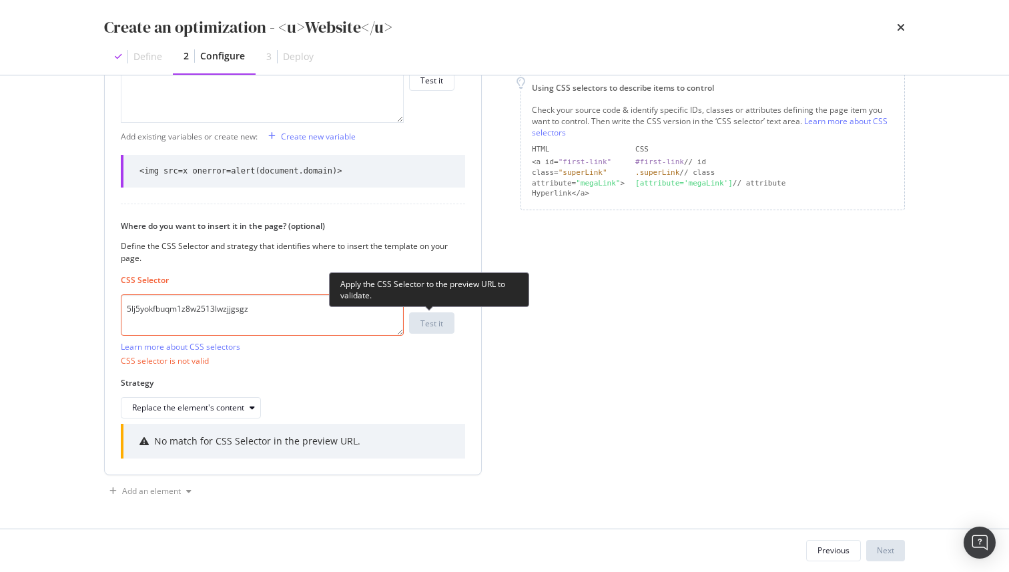
click at [357, 314] on textarea "5lj5yokfbuqm1z8w2513lwzjjgsgz" at bounding box center [262, 314] width 283 height 41
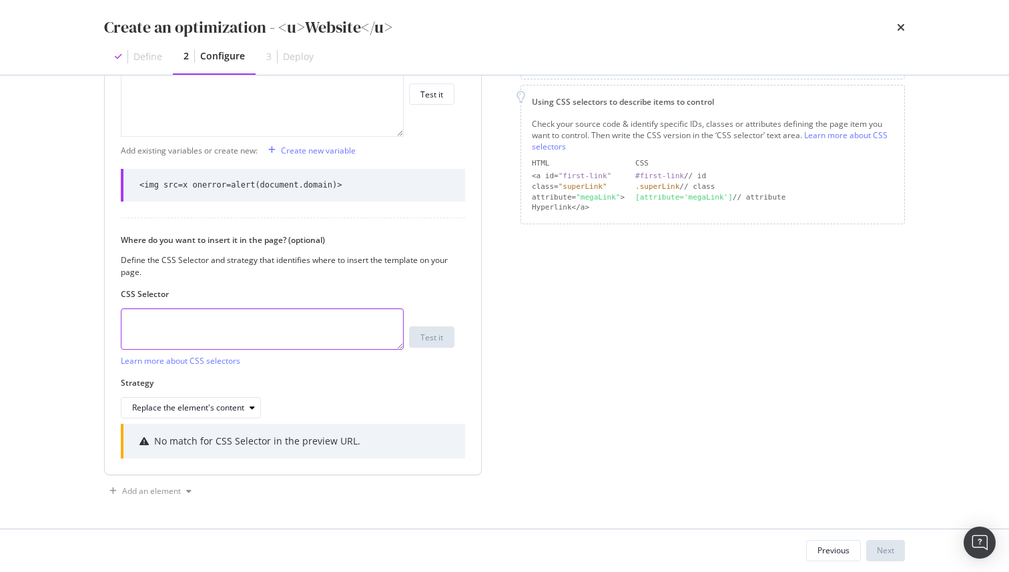
paste textarea "5lj5yokfbuqm1z8w2513lwzjjgsgz"
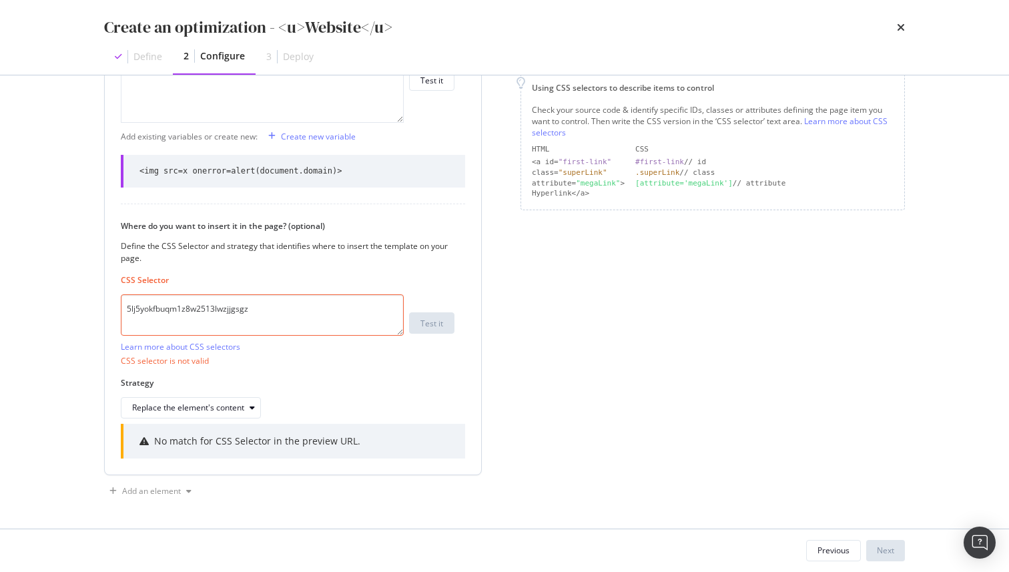
drag, startPoint x: 276, startPoint y: 310, endPoint x: 149, endPoint y: 311, distance: 126.1
click at [149, 312] on textarea "5lj5yokfbuqm1z8w2513lwzjjgsgz" at bounding box center [262, 314] width 283 height 41
type textarea "5"
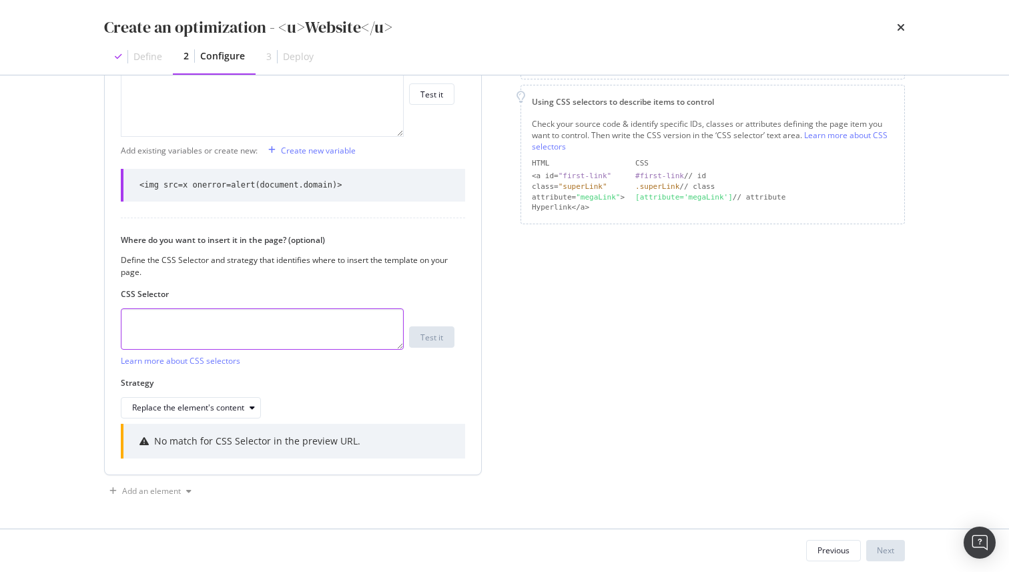
scroll to position [258, 0]
type textarea "t"
type textarea "body"
click at [418, 338] on button "Test it" at bounding box center [431, 336] width 45 height 21
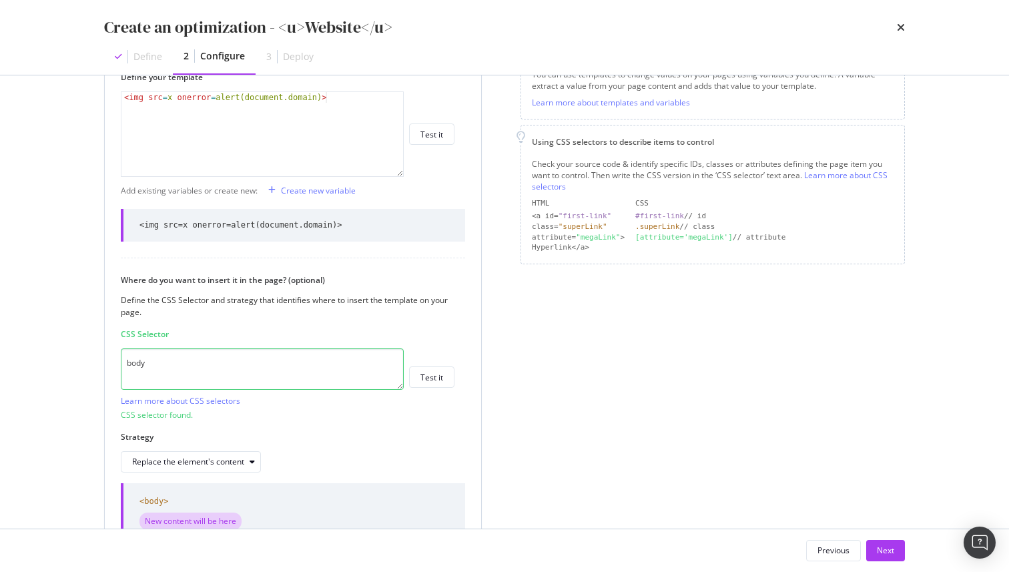
scroll to position [312, 0]
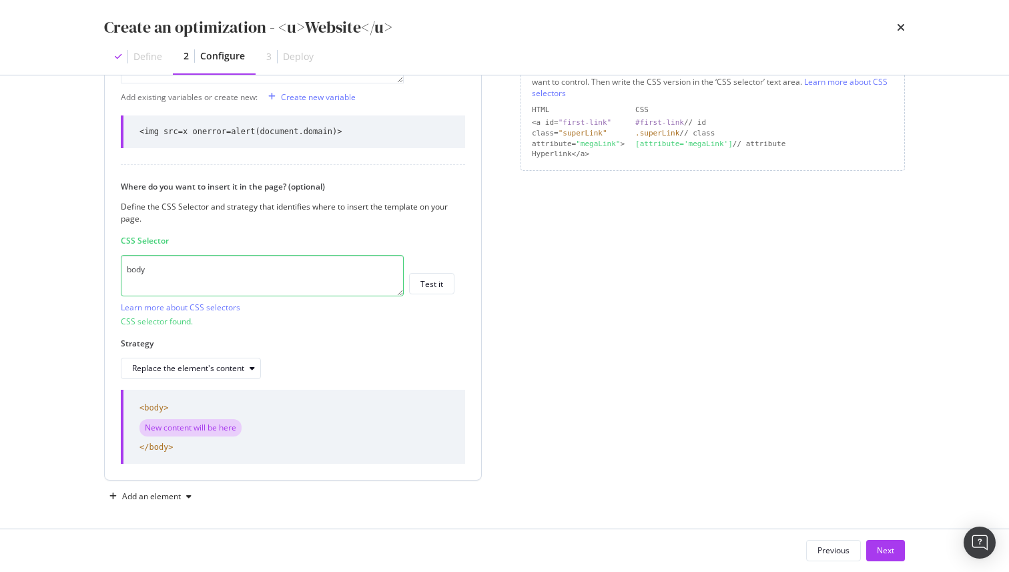
click at [229, 430] on div "New content will be here" at bounding box center [190, 427] width 102 height 17
click at [234, 369] on div "Replace the element's content" at bounding box center [188, 368] width 112 height 8
click at [328, 377] on div "Replace the element's content" at bounding box center [288, 368] width 334 height 21
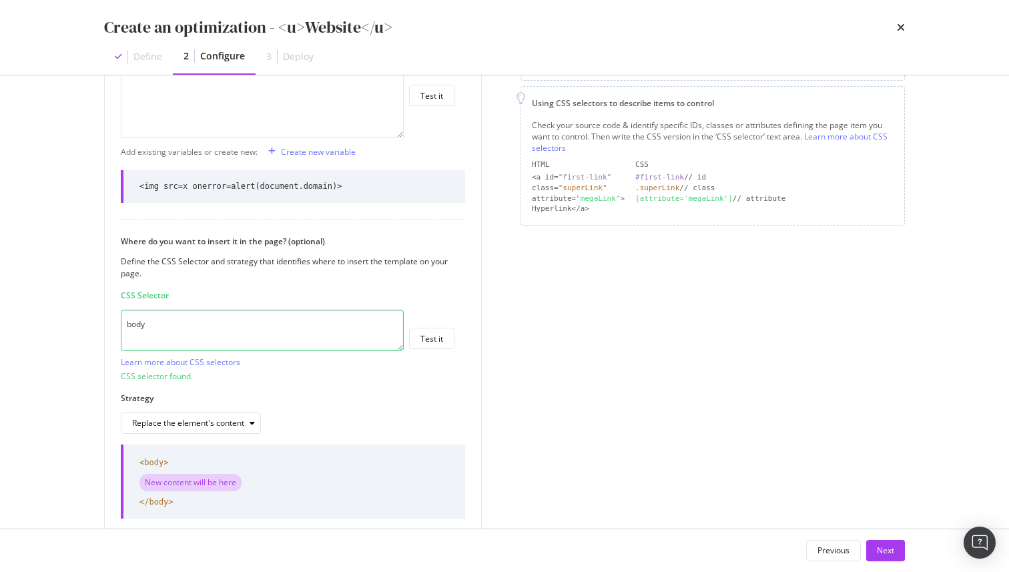
scroll to position [316, 0]
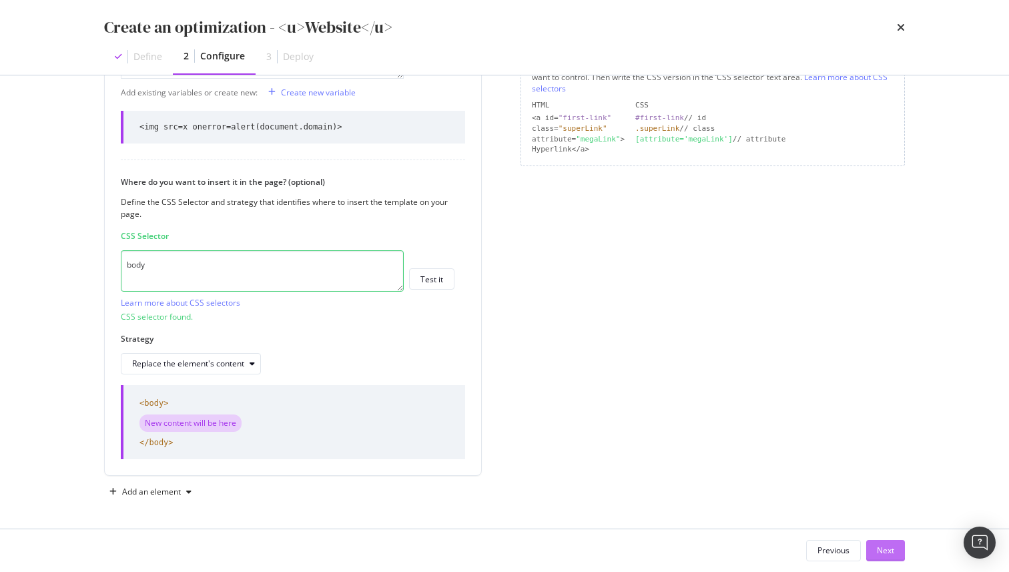
click at [885, 547] on div "Next" at bounding box center [885, 550] width 17 height 11
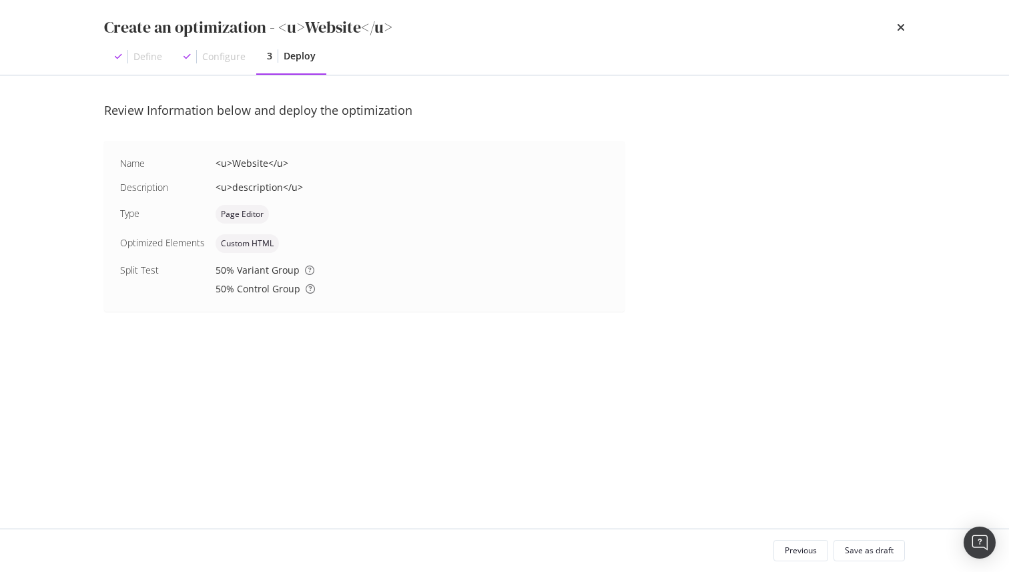
scroll to position [0, 0]
click at [240, 216] on span "Page Editor" at bounding box center [242, 214] width 43 height 8
click at [244, 240] on span "Custom HTML" at bounding box center [247, 244] width 53 height 8
click at [853, 544] on div "Save as draft" at bounding box center [869, 550] width 49 height 19
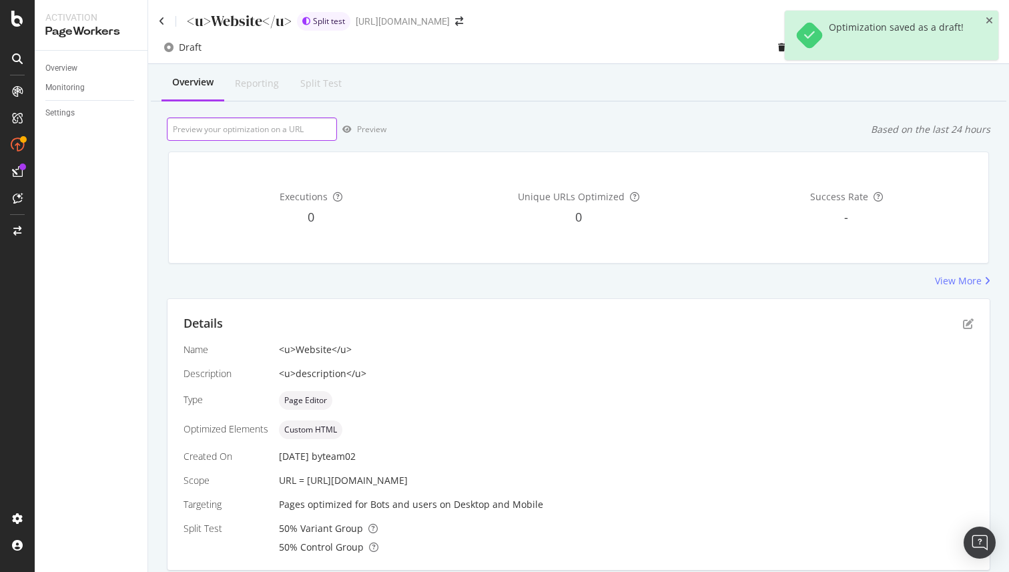
click at [291, 129] on input "url" at bounding box center [252, 128] width 170 height 23
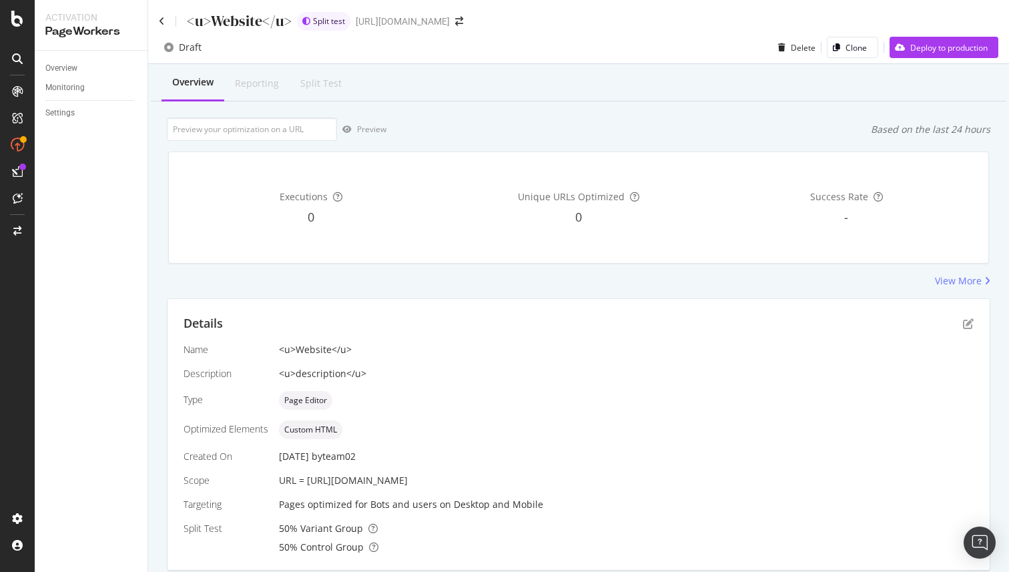
click at [831, 212] on div "-" at bounding box center [846, 217] width 262 height 17
click at [248, 85] on div "Reporting" at bounding box center [257, 83] width 44 height 13
click at [248, 126] on input "url" at bounding box center [252, 128] width 170 height 23
click at [936, 57] on button "Deploy to production" at bounding box center [944, 47] width 109 height 21
click at [313, 21] on span "Split test" at bounding box center [329, 21] width 32 height 8
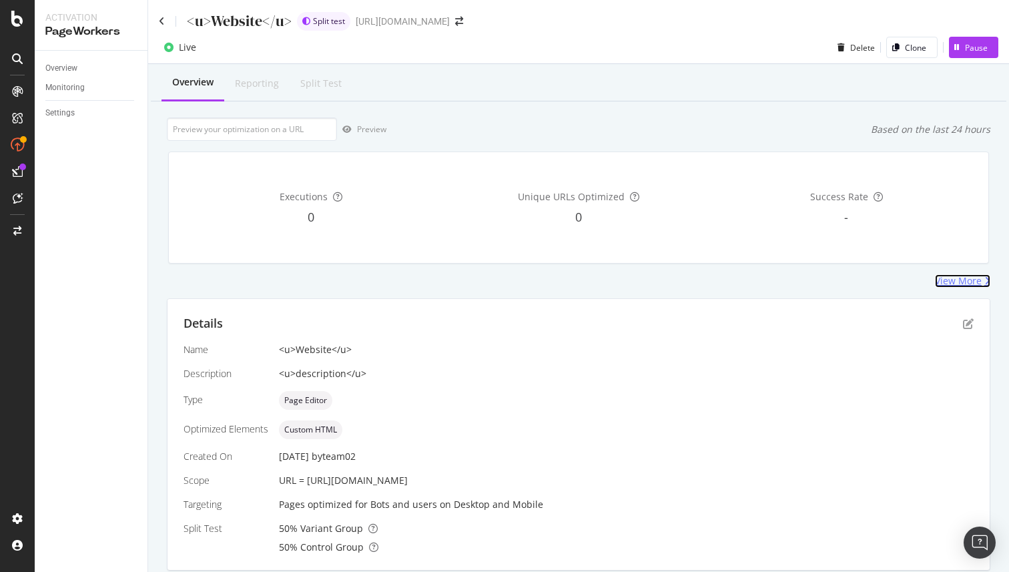
click at [950, 278] on div "View More" at bounding box center [958, 280] width 47 height 13
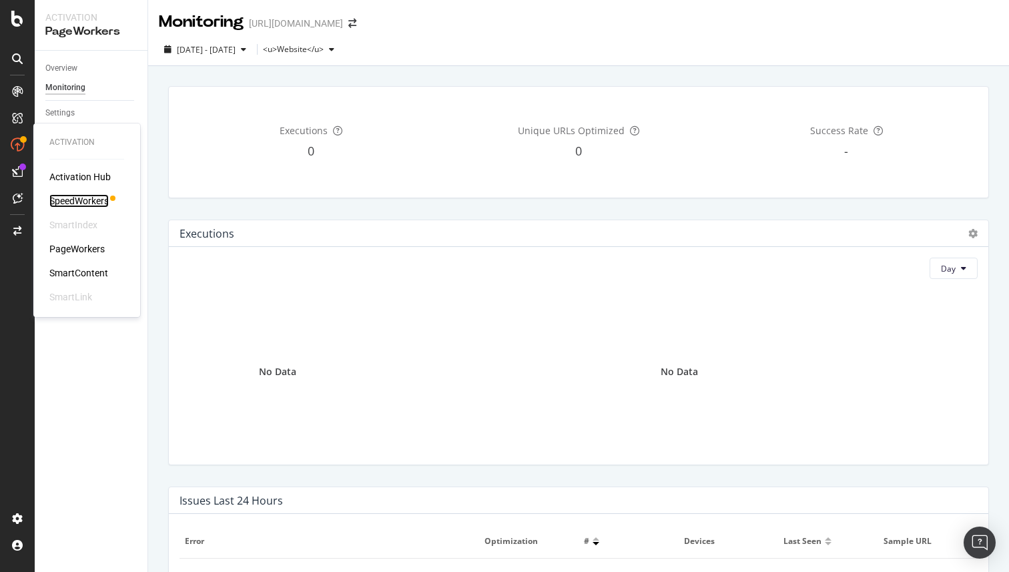
click at [107, 200] on div "SpeedWorkers" at bounding box center [78, 200] width 59 height 13
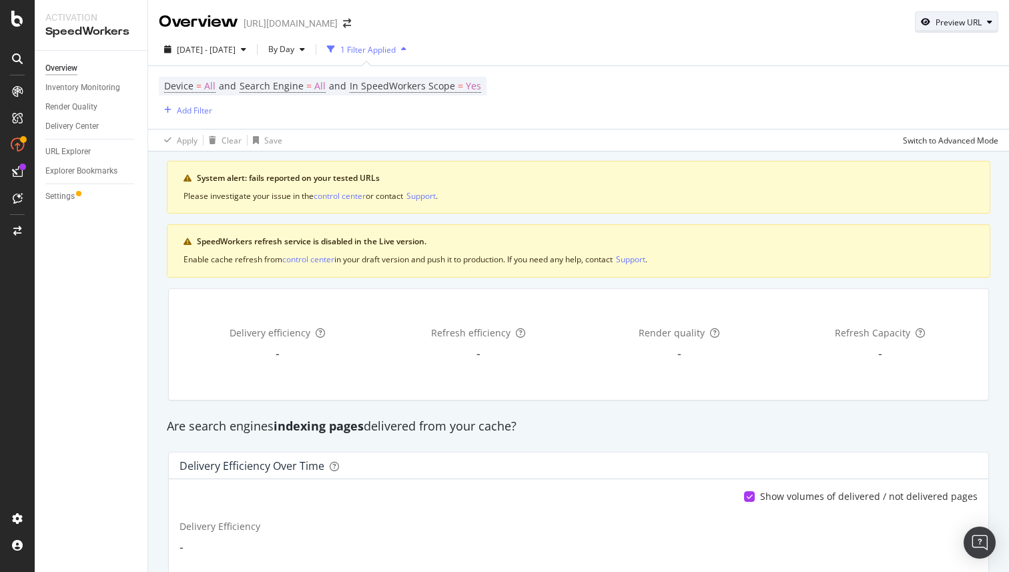
click at [987, 11] on div "Preview URL" at bounding box center [956, 22] width 83 height 23
click at [985, 18] on div "button" at bounding box center [990, 22] width 16 height 8
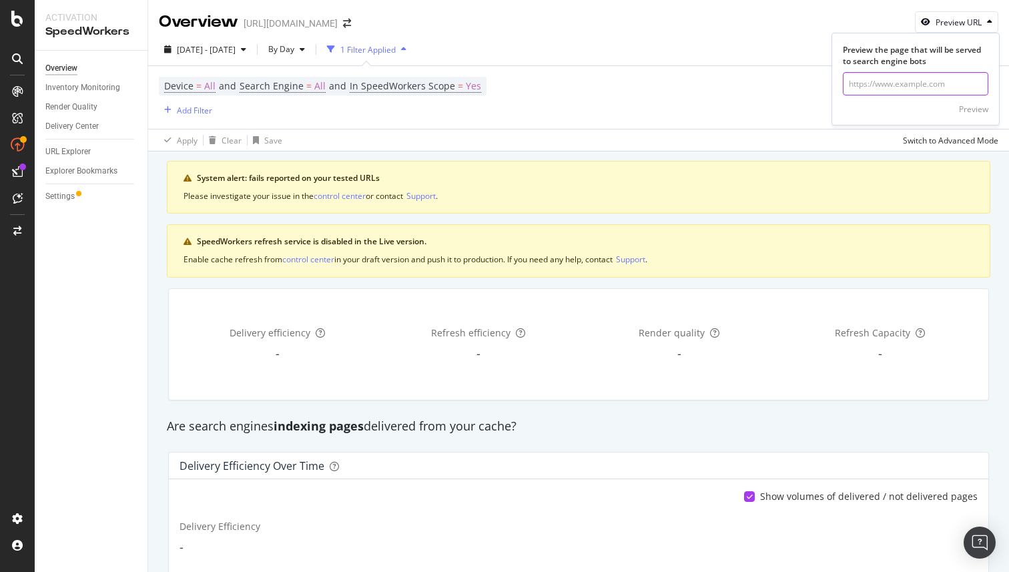
click at [936, 83] on input "url" at bounding box center [915, 83] width 145 height 23
paste input "5lj5yokfbuqm1z8w2513lwzjjgsgz"
type input "[URL]"
